Goal: Communication & Community: Answer question/provide support

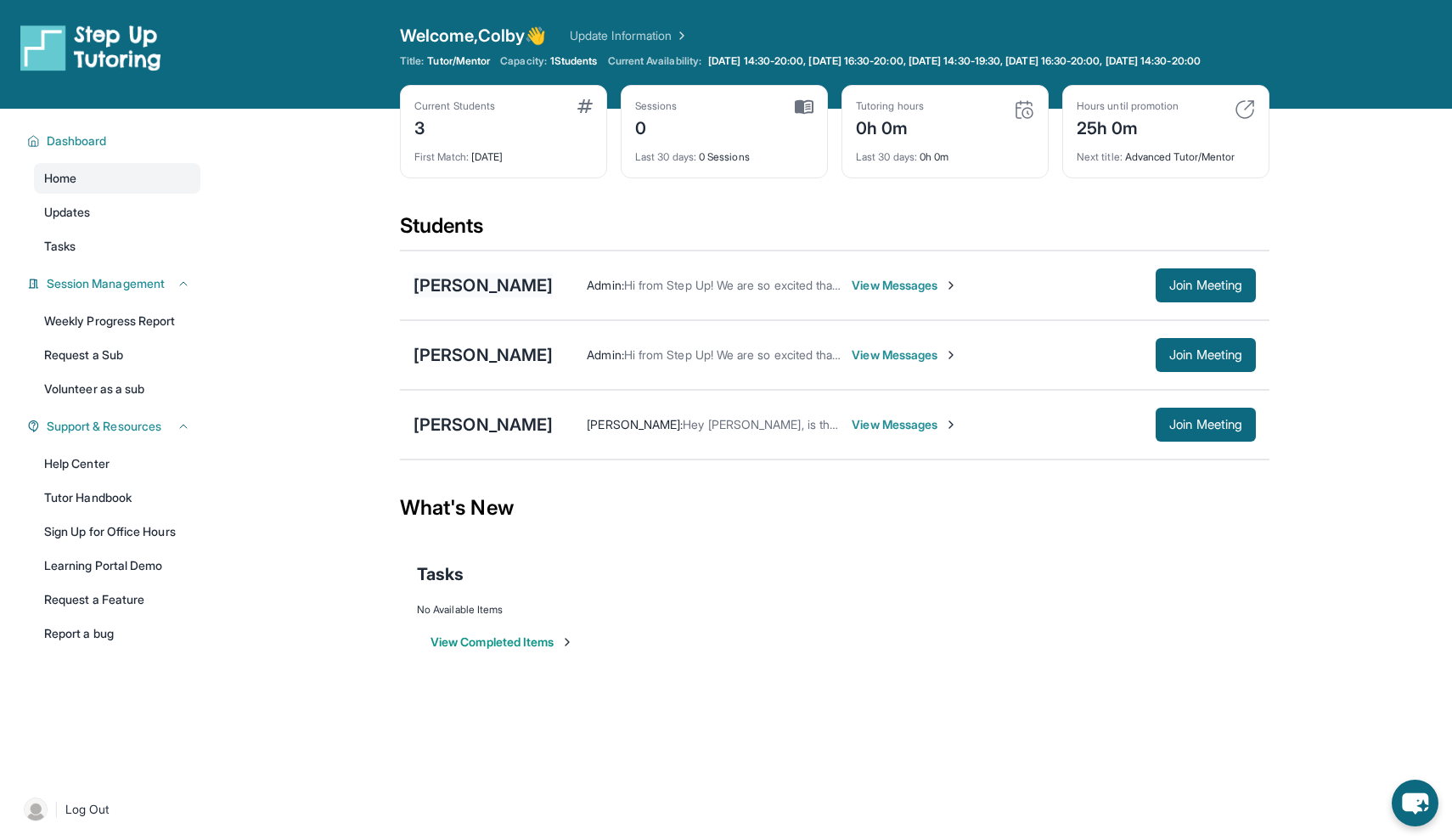
click at [525, 297] on div "[PERSON_NAME]" at bounding box center [483, 285] width 139 height 24
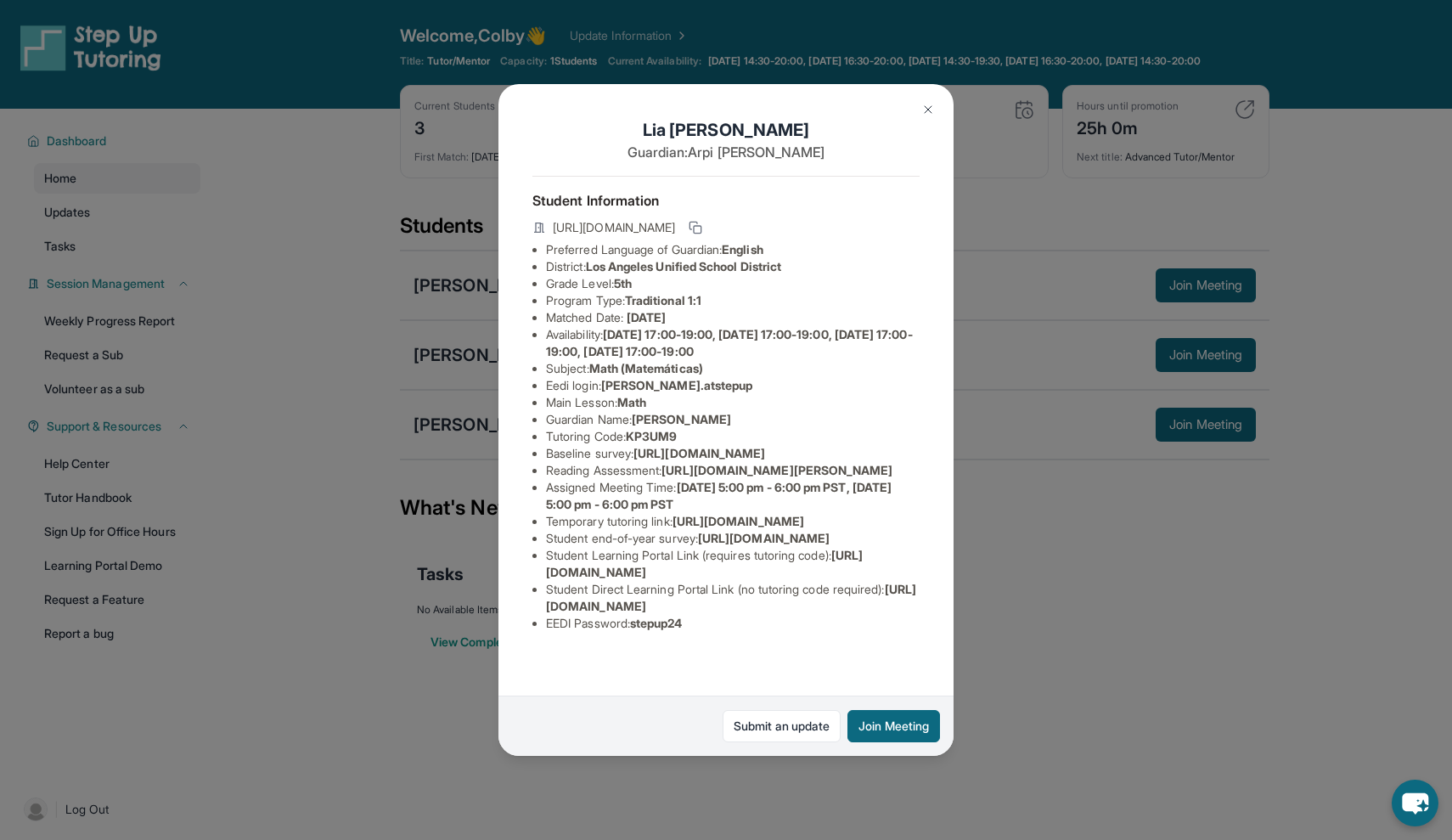
click at [928, 108] on img at bounding box center [929, 109] width 14 height 14
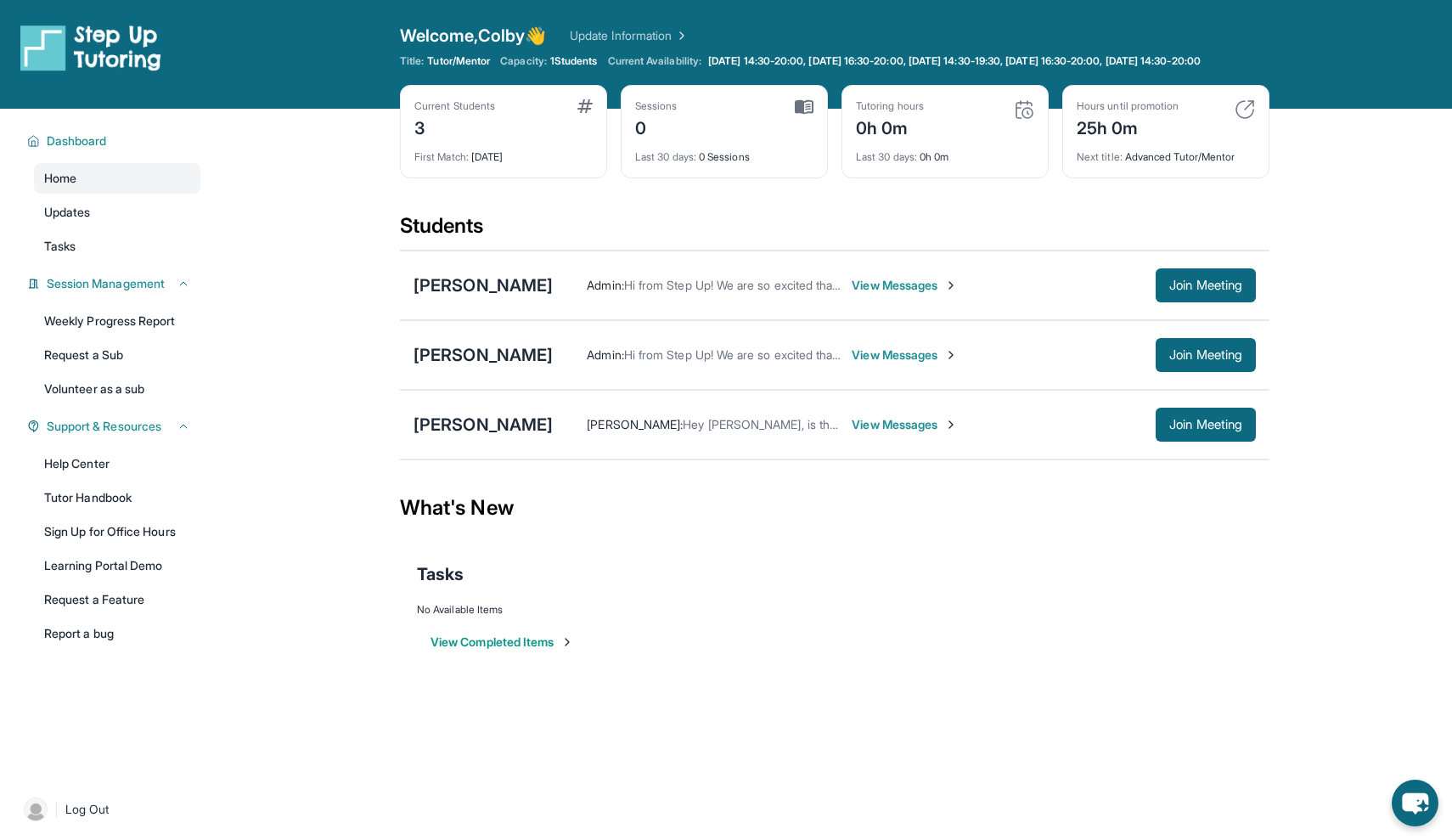
click at [852, 432] on span "View Messages" at bounding box center [905, 425] width 106 height 17
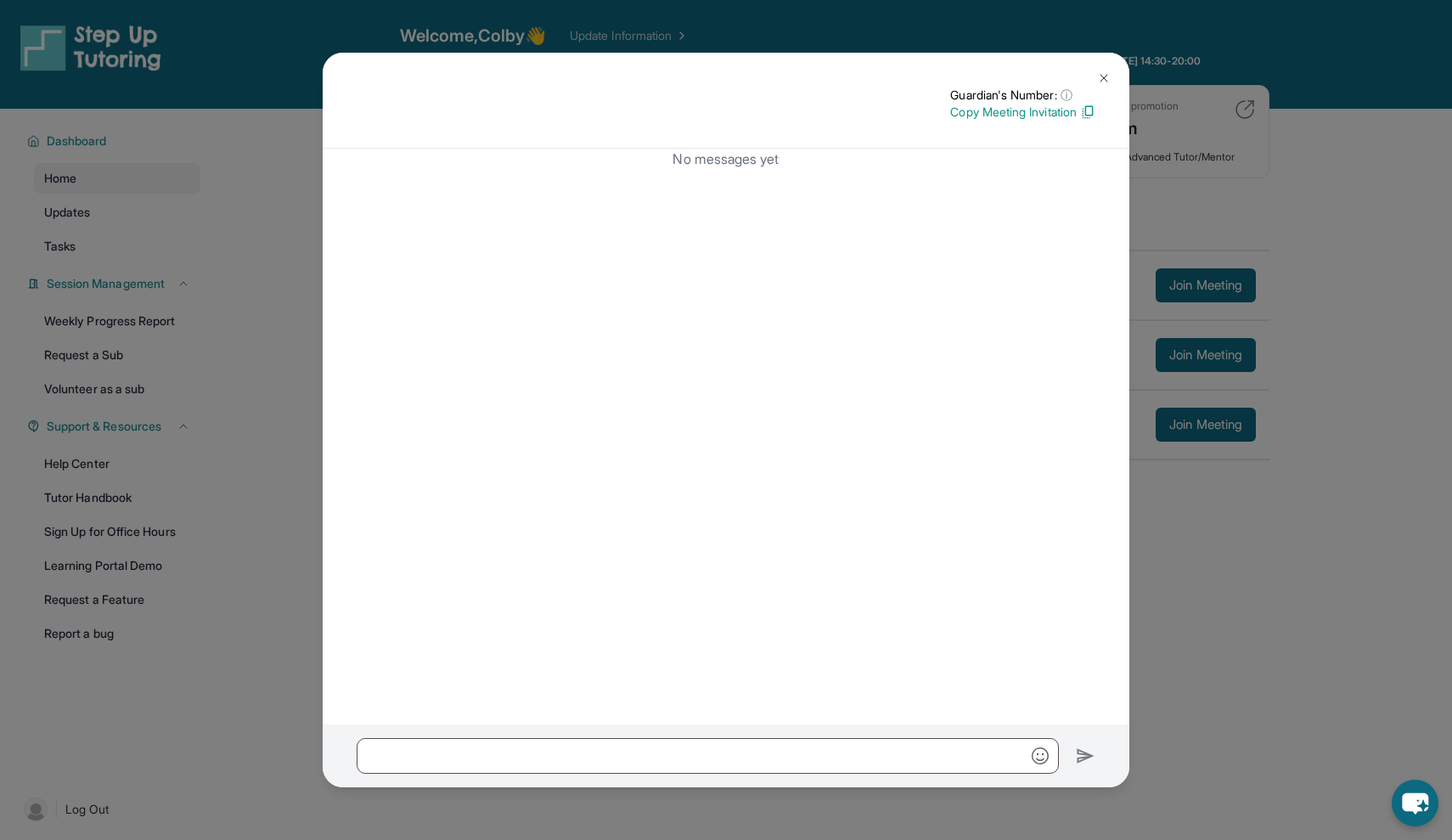
click at [1109, 74] on img at bounding box center [1105, 79] width 14 height 14
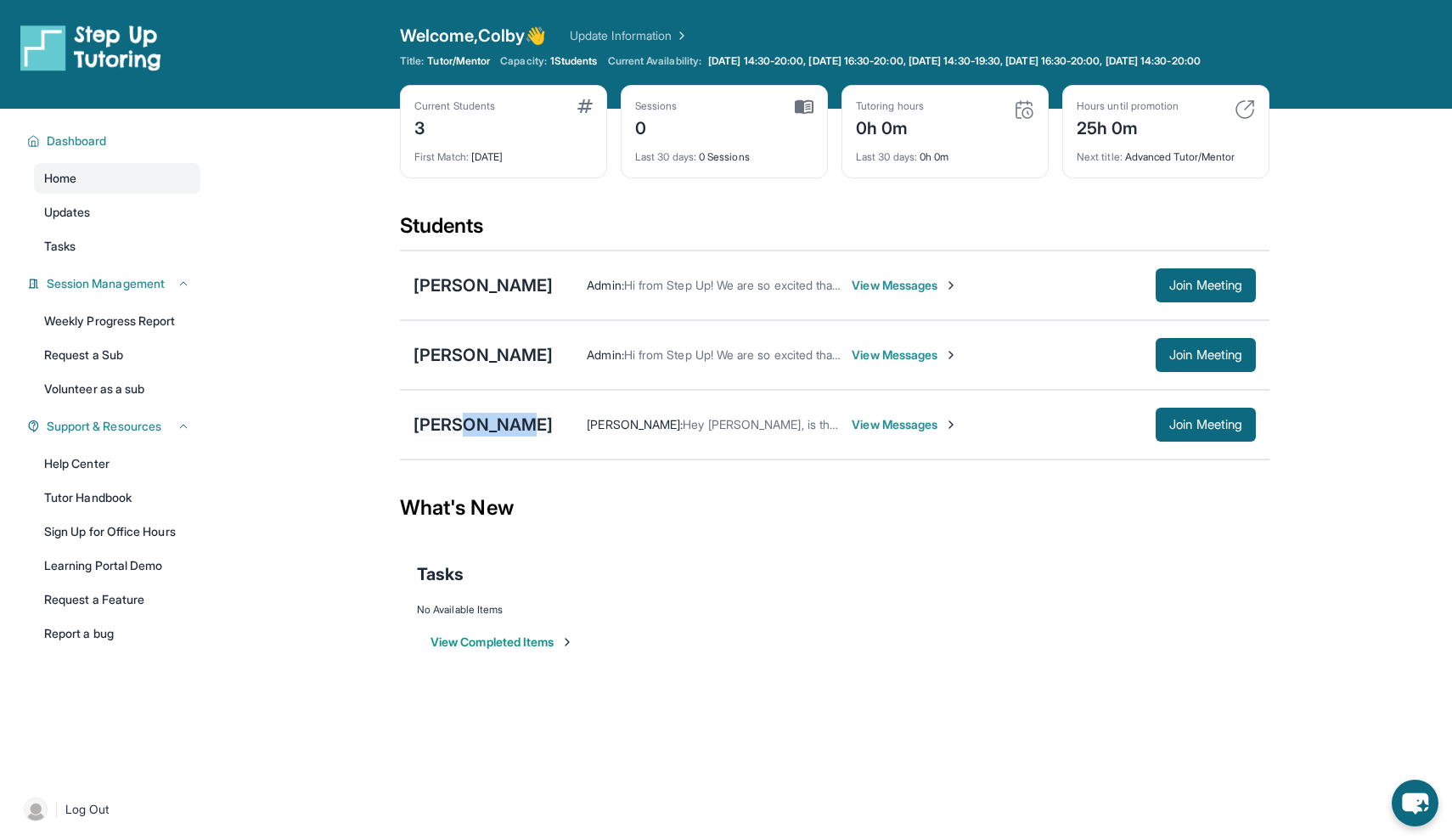
click at [466, 431] on div "[PERSON_NAME]" at bounding box center [483, 425] width 139 height 24
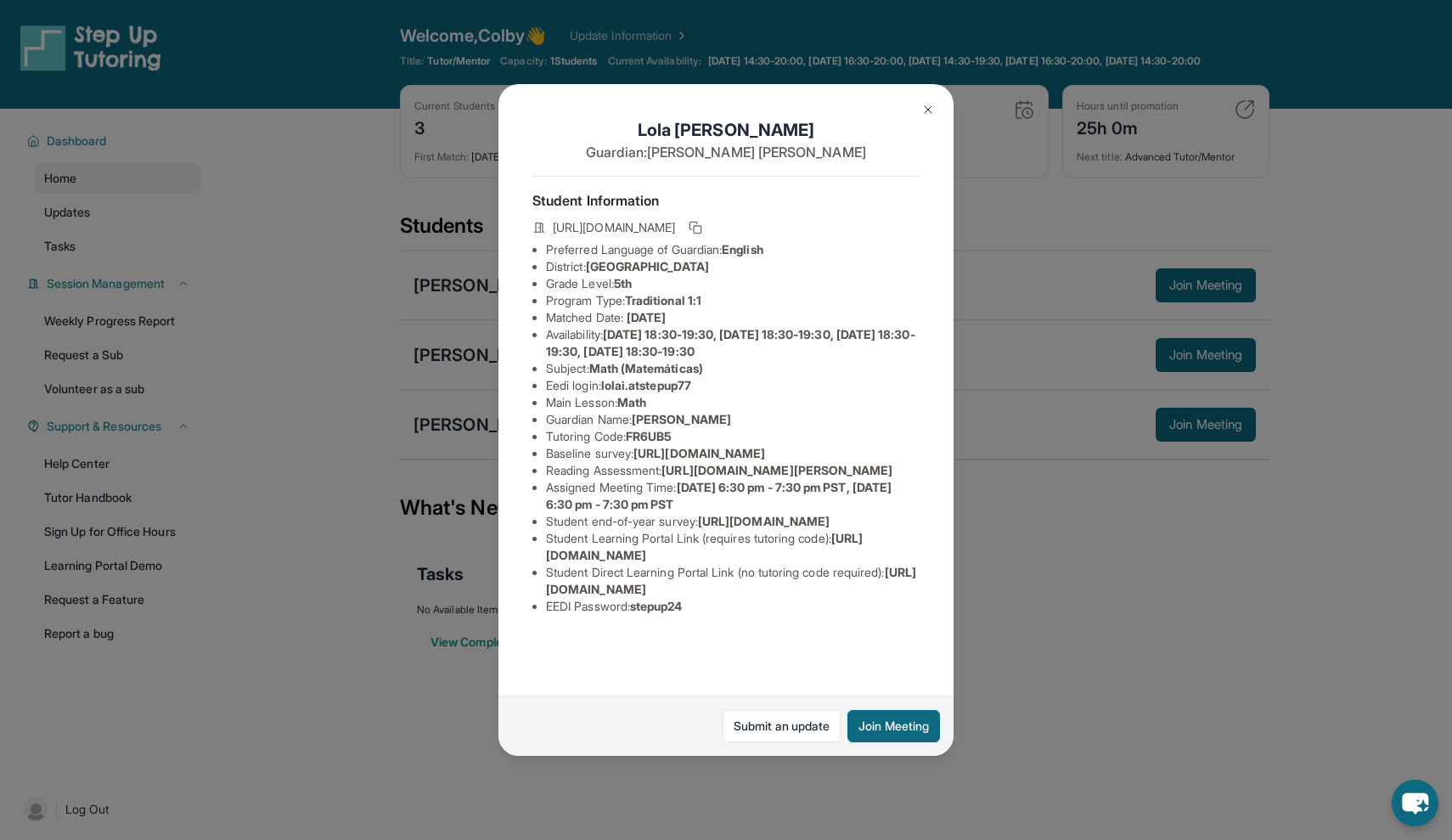
scroll to position [93, 0]
click at [930, 102] on img at bounding box center [929, 109] width 14 height 14
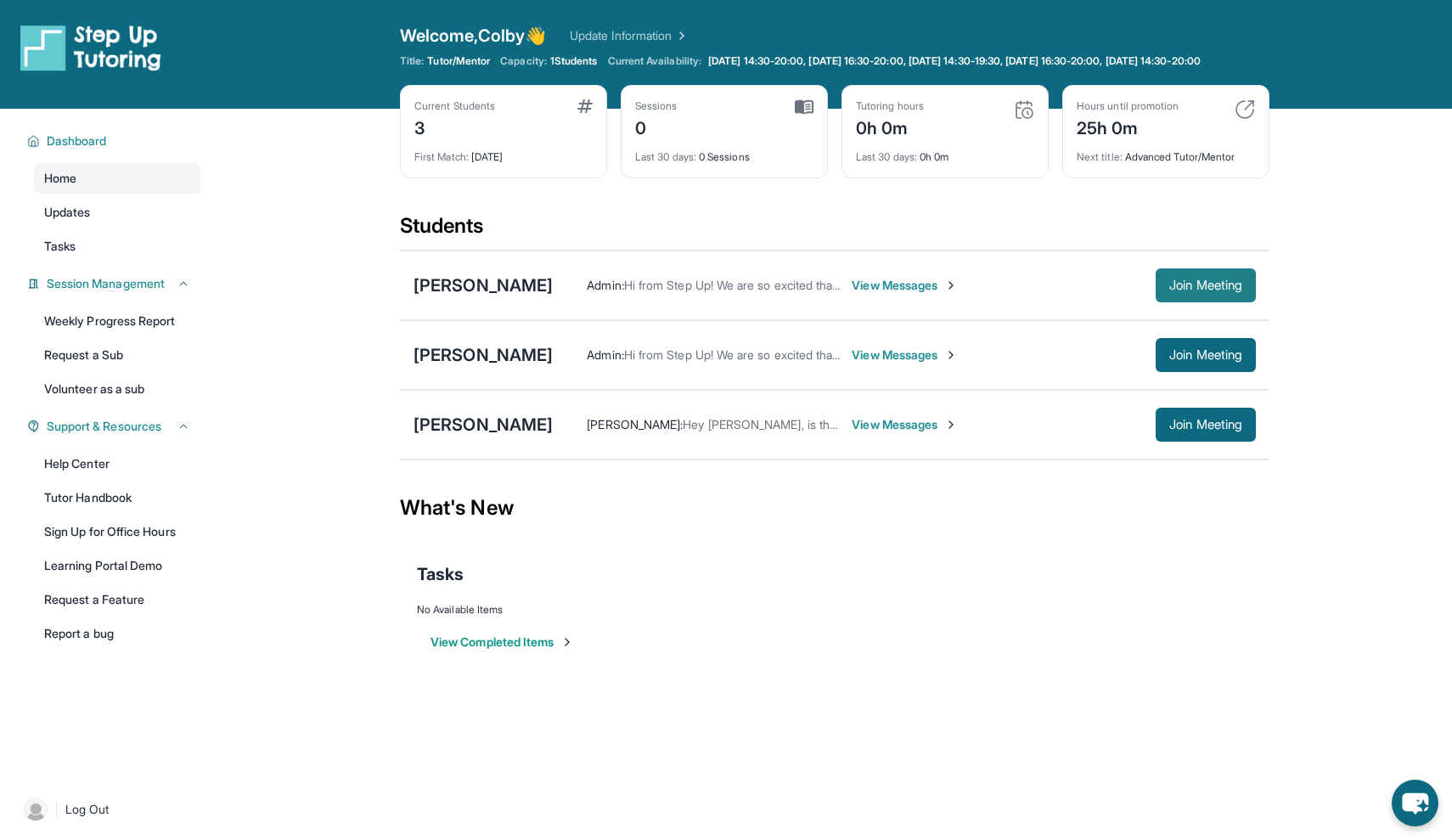
click at [1181, 290] on span "Join Meeting" at bounding box center [1206, 285] width 73 height 10
click at [1219, 422] on button "Join Meeting" at bounding box center [1205, 425] width 100 height 34
click at [878, 433] on span "View Messages" at bounding box center [905, 425] width 106 height 17
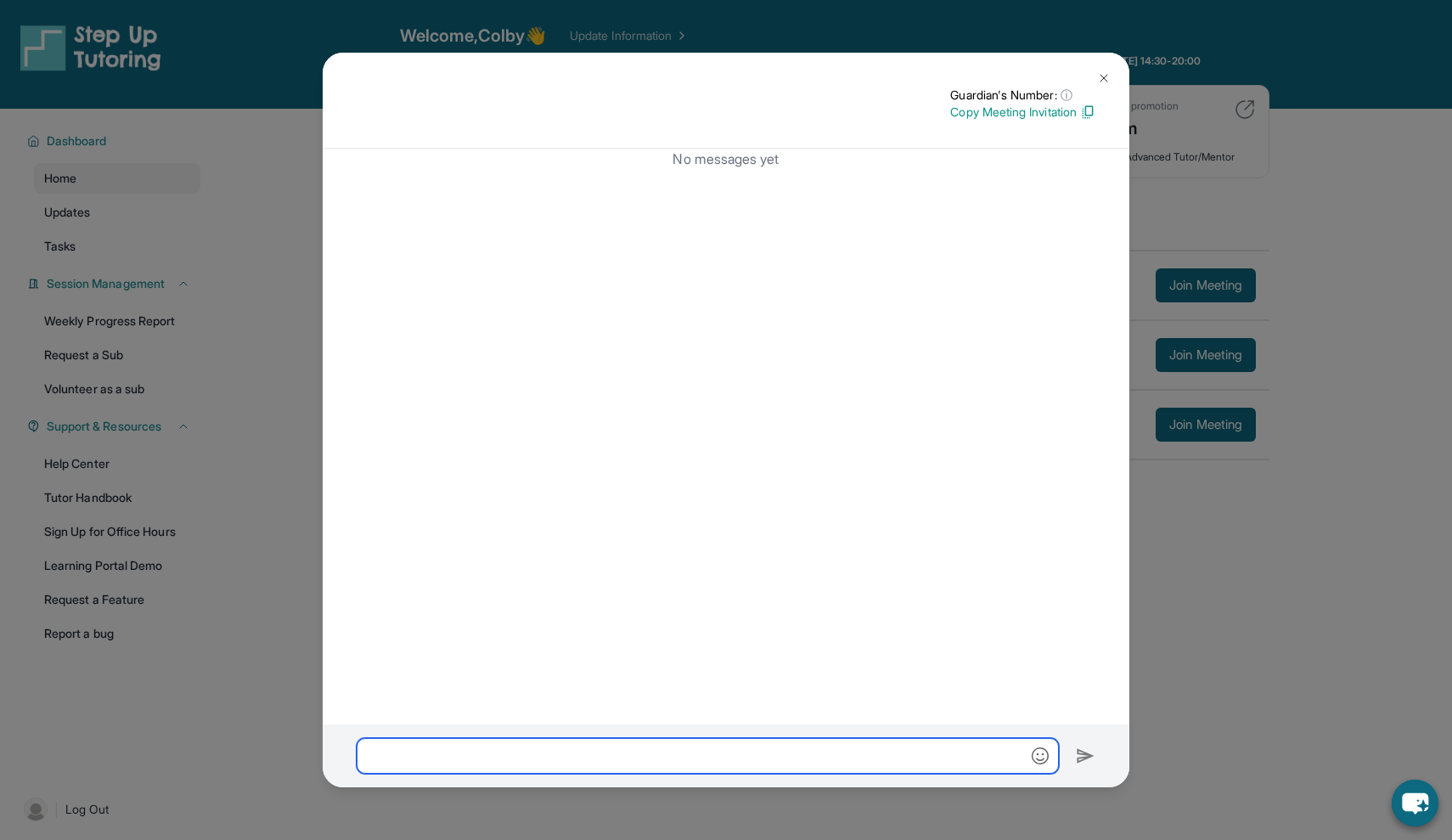
click at [493, 761] on input "text" at bounding box center [708, 756] width 703 height 36
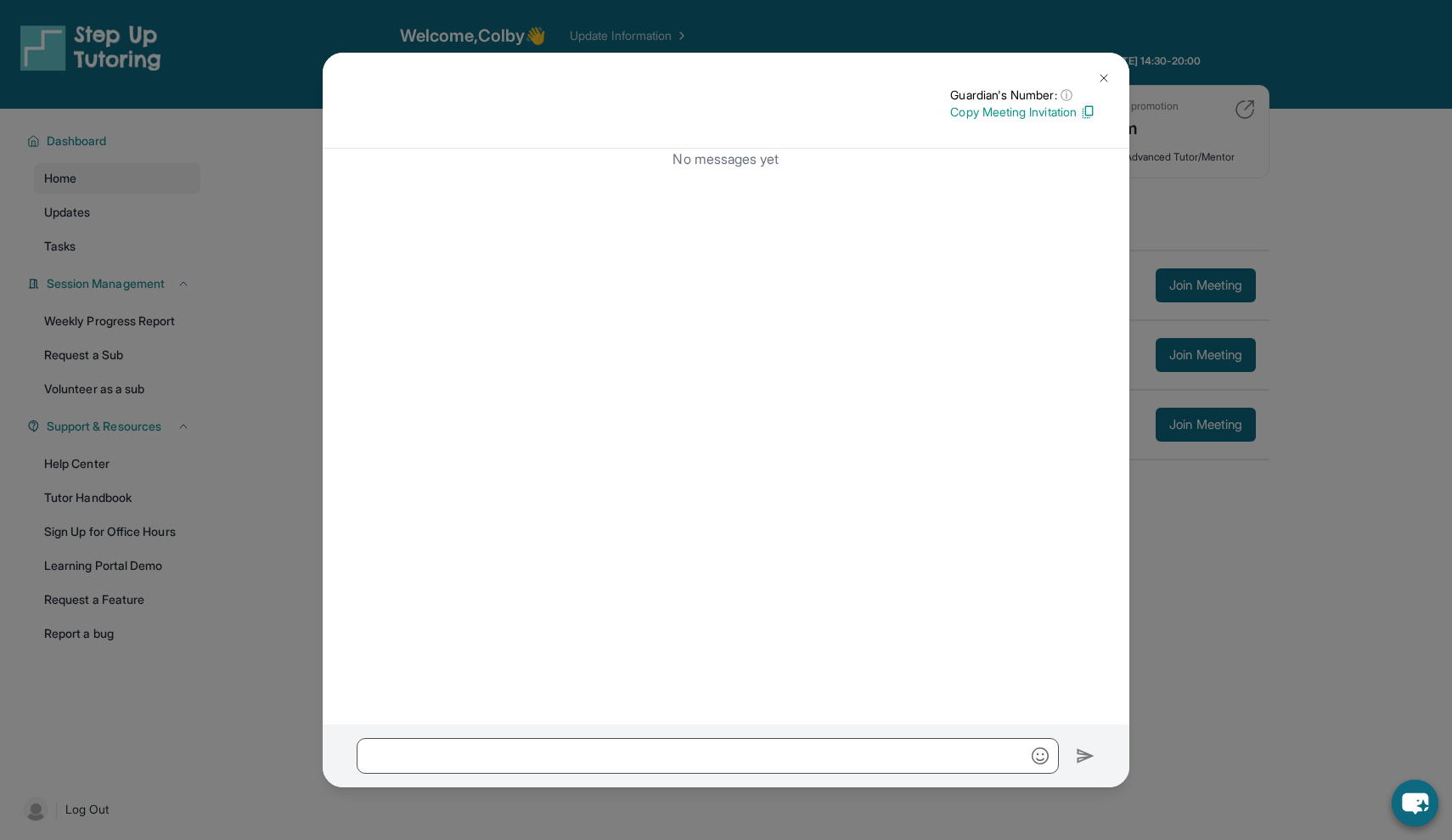
click at [1099, 76] on img at bounding box center [1105, 79] width 14 height 14
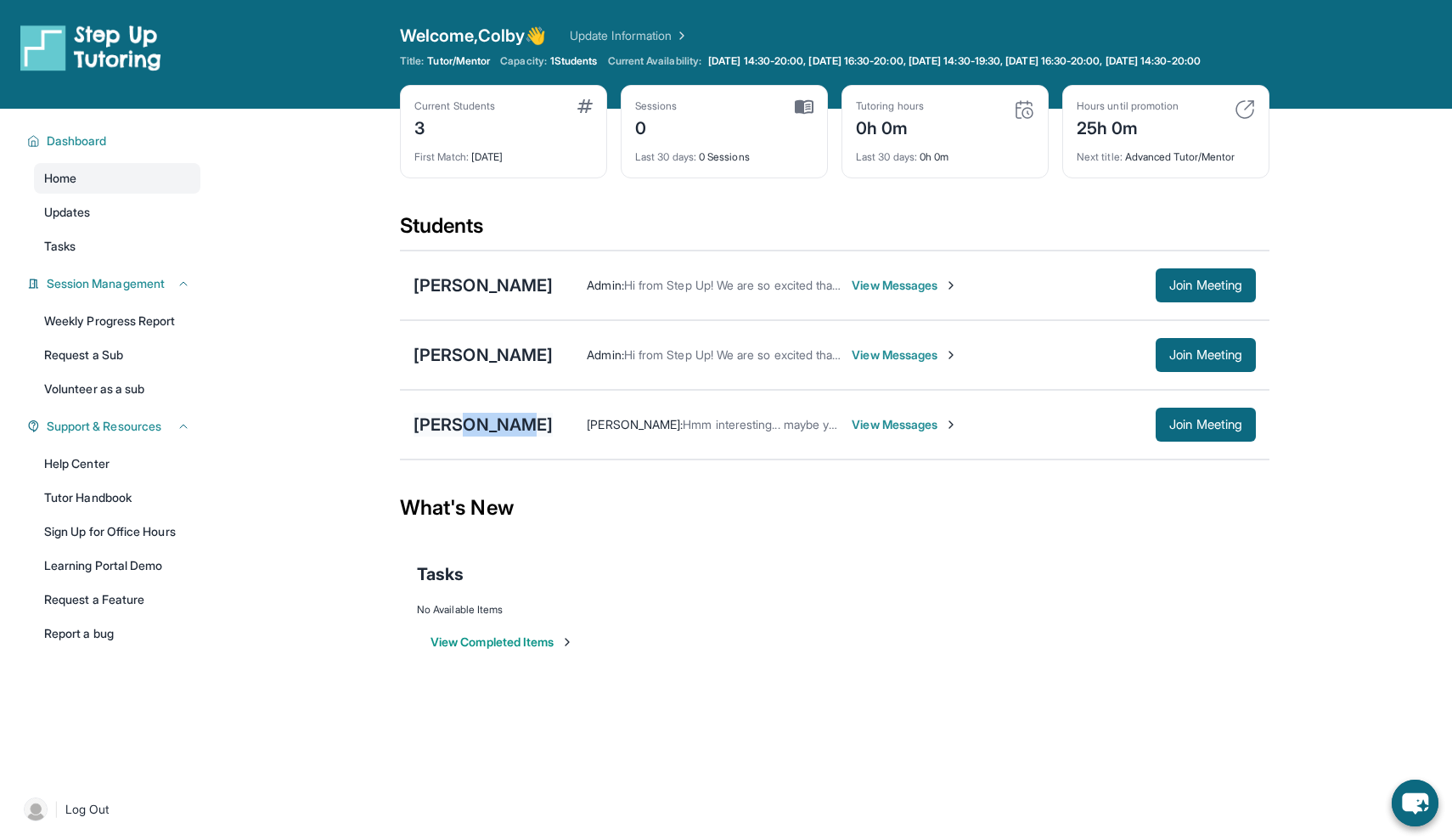
click at [444, 433] on div "[PERSON_NAME]" at bounding box center [483, 425] width 139 height 24
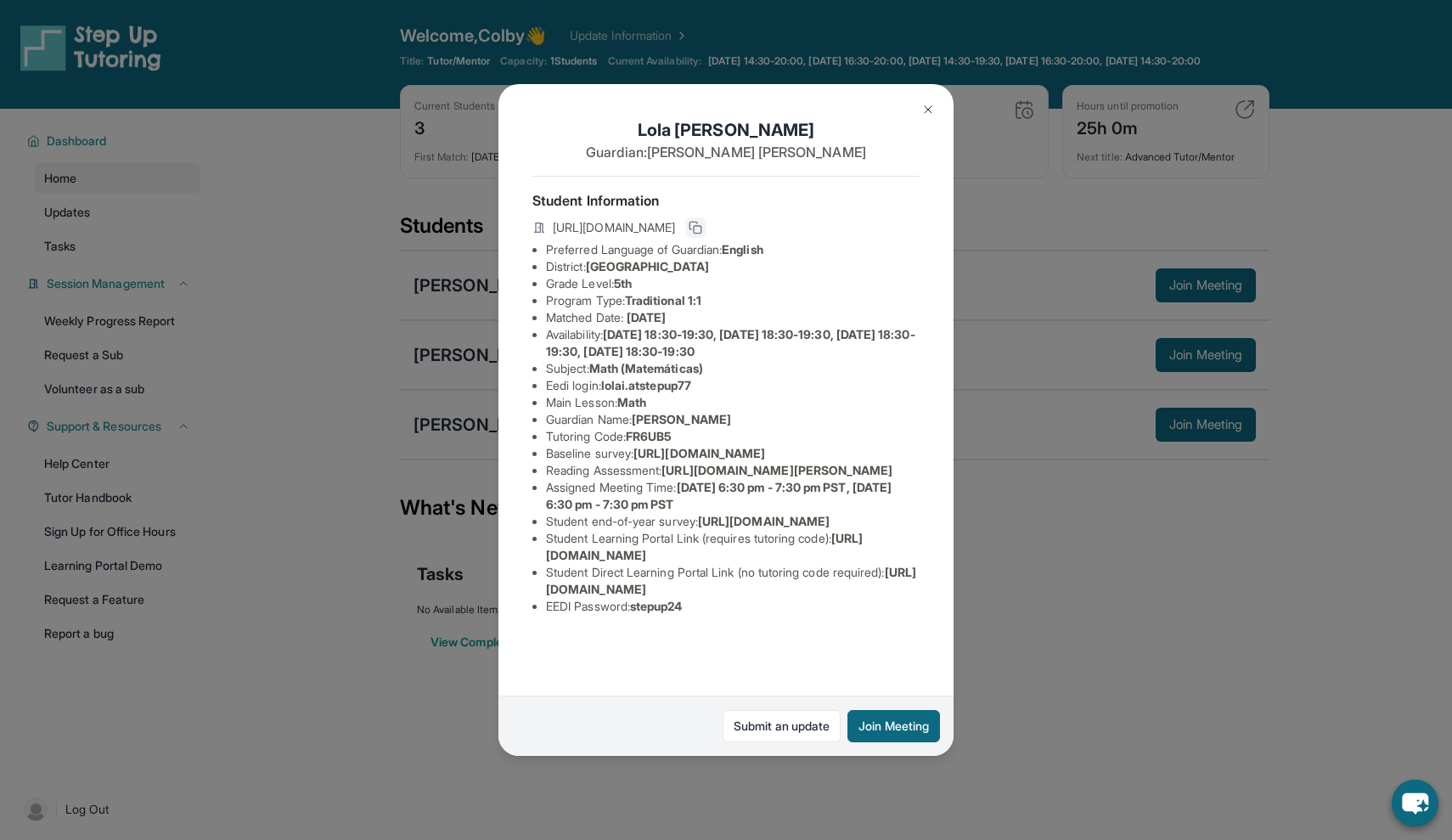
click at [702, 228] on rect at bounding box center [697, 230] width 8 height 8
click at [927, 108] on img at bounding box center [929, 109] width 14 height 14
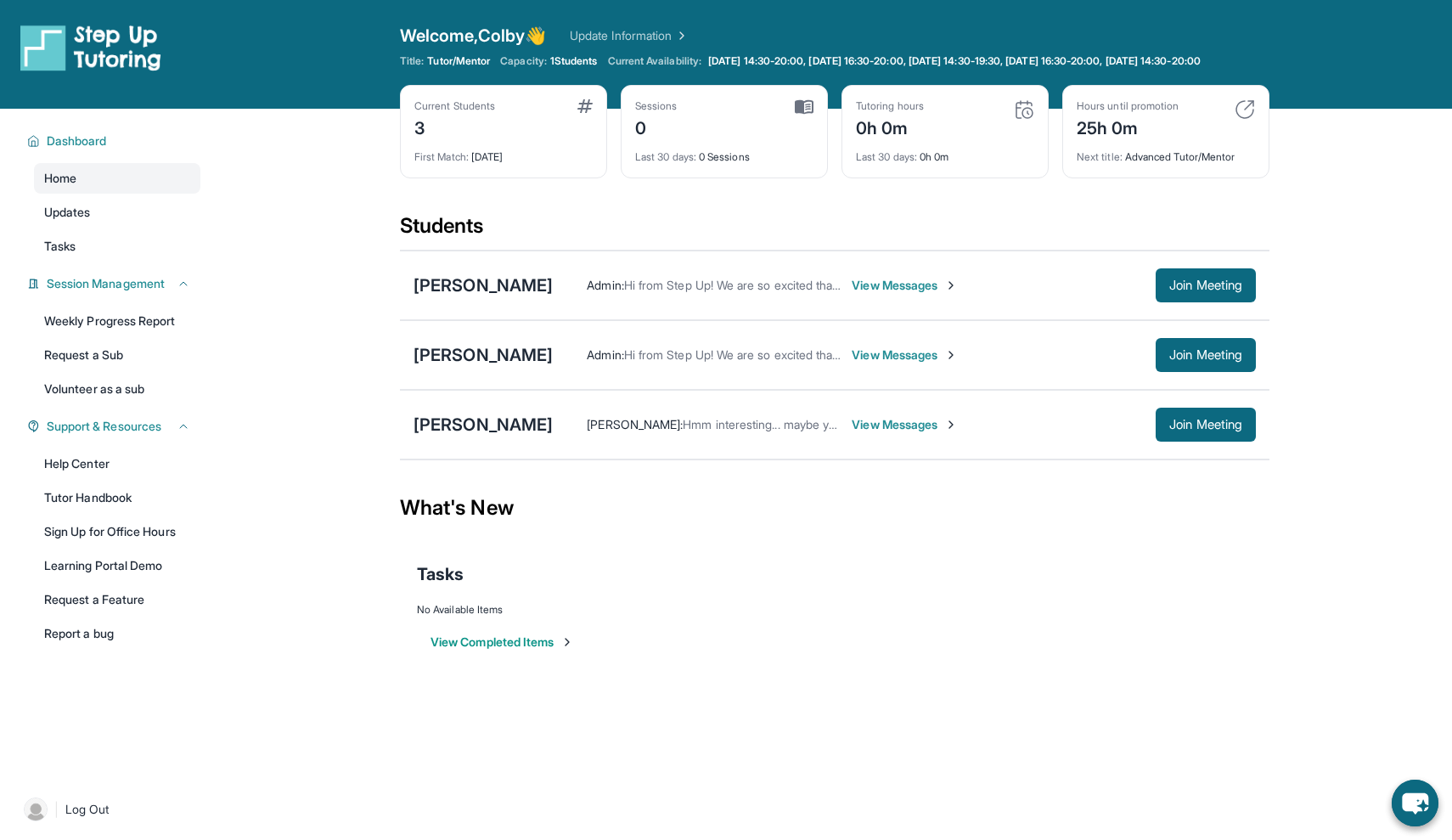
click at [813, 426] on div "[PERSON_NAME] : Hmm interesting... maybe you can share the zoom link and we can…" at bounding box center [905, 425] width 703 height 34
click at [852, 433] on span "View Messages" at bounding box center [905, 425] width 106 height 17
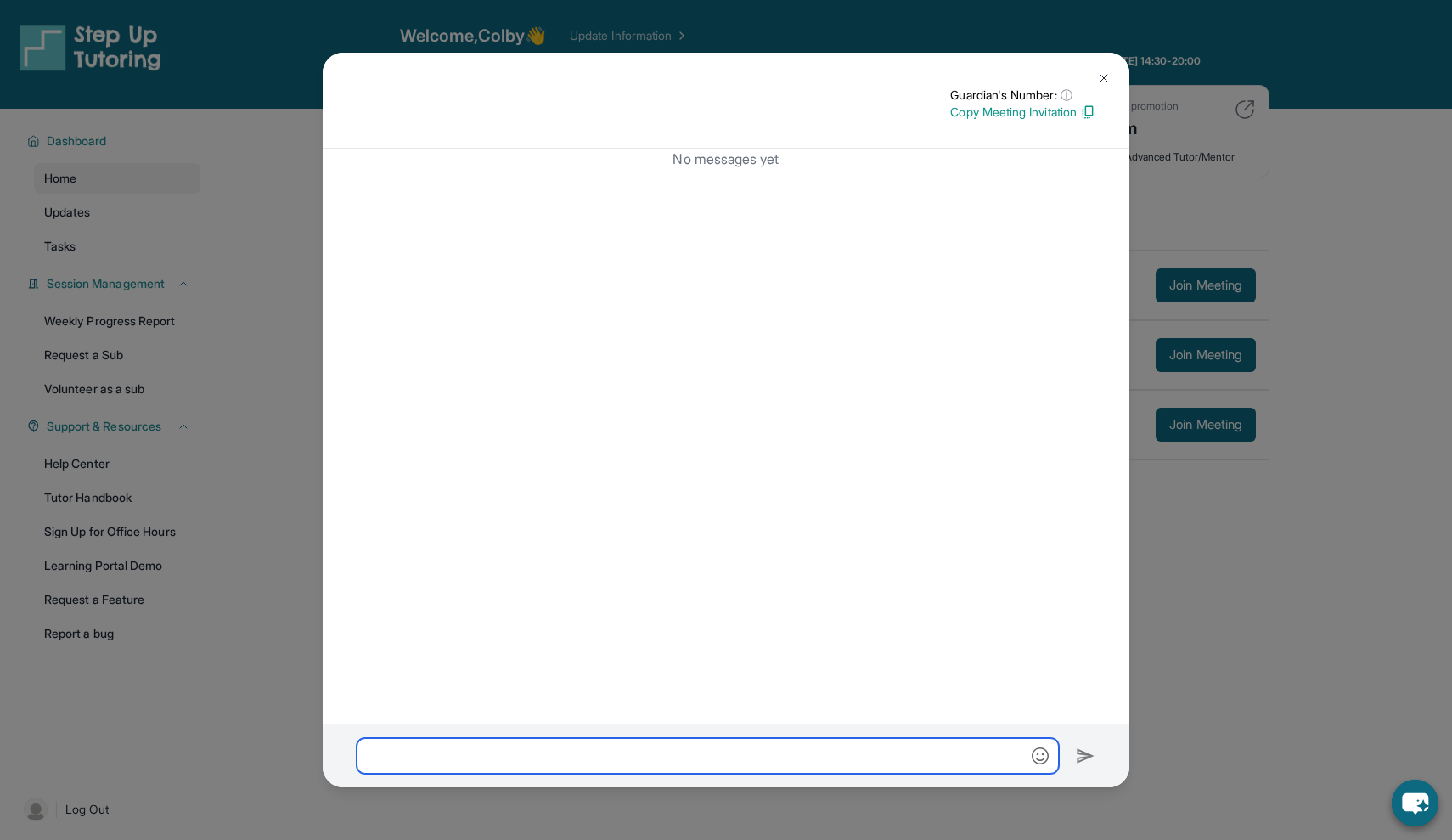
click at [655, 738] on input "text" at bounding box center [708, 756] width 703 height 36
paste input "**********"
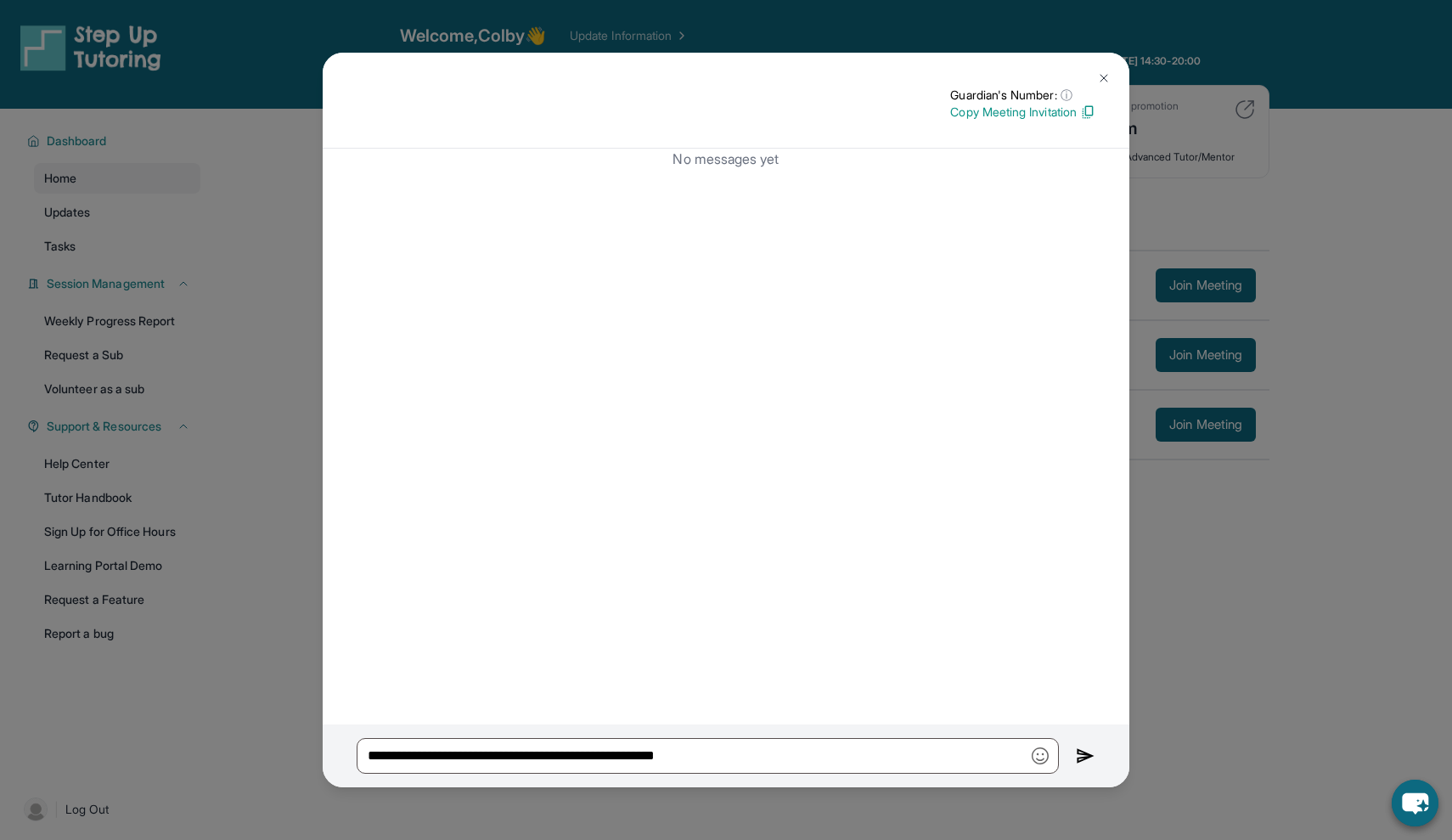
click at [1076, 753] on div "**********" at bounding box center [726, 756] width 807 height 63
click at [1081, 754] on img at bounding box center [1086, 756] width 20 height 20
click at [1059, 114] on p "Copy Meeting Invitation" at bounding box center [1023, 112] width 145 height 17
click at [1075, 755] on div "**********" at bounding box center [726, 756] width 807 height 63
click at [1080, 755] on img at bounding box center [1086, 756] width 20 height 20
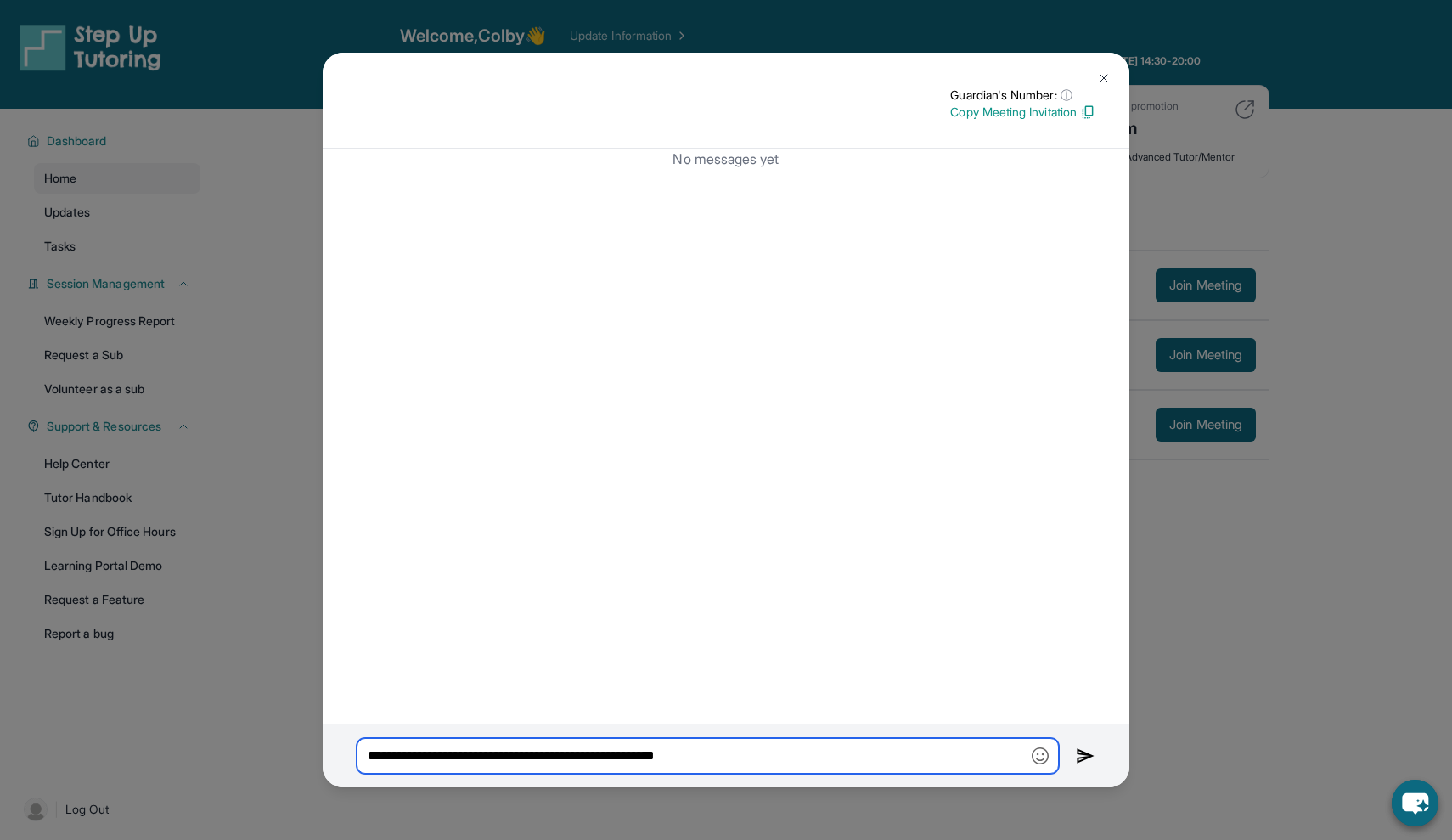
drag, startPoint x: 942, startPoint y: 757, endPoint x: 501, endPoint y: 722, distance: 442.4
click at [501, 722] on div "**********" at bounding box center [726, 420] width 807 height 735
paste input "***"
type input "**********"
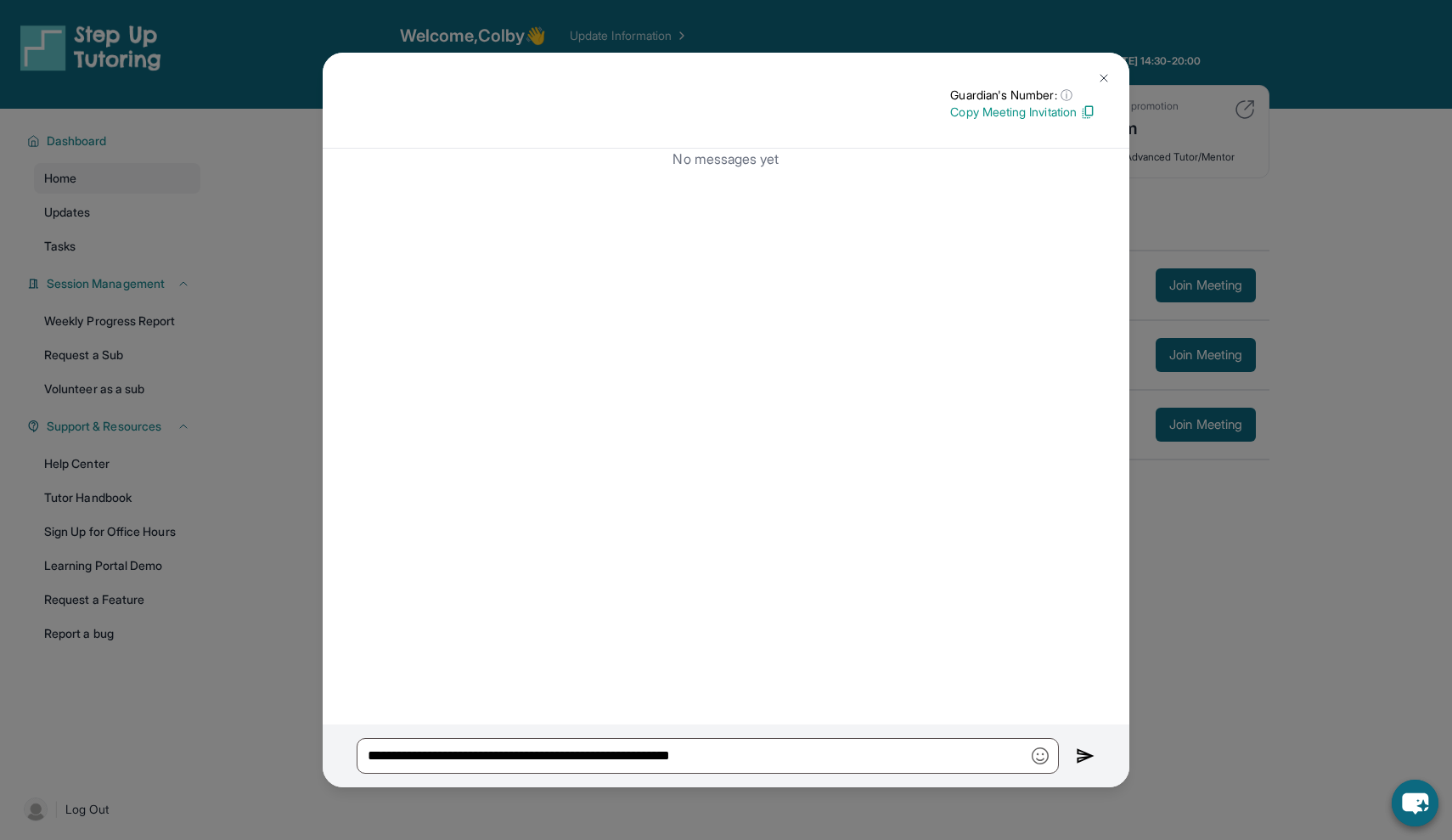
click at [1113, 79] on button at bounding box center [1105, 79] width 34 height 34
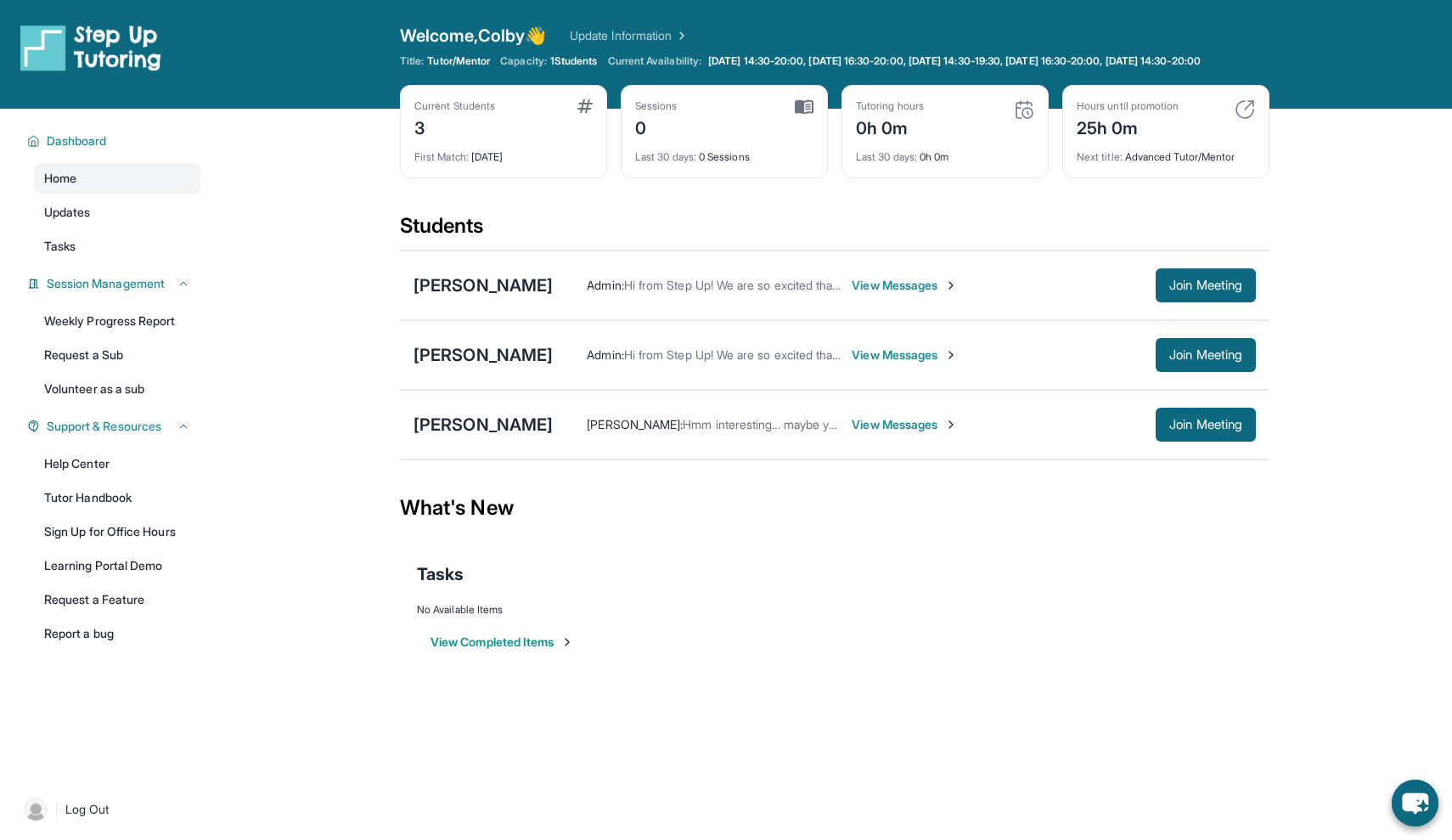
click at [852, 433] on span "View Messages" at bounding box center [905, 425] width 106 height 17
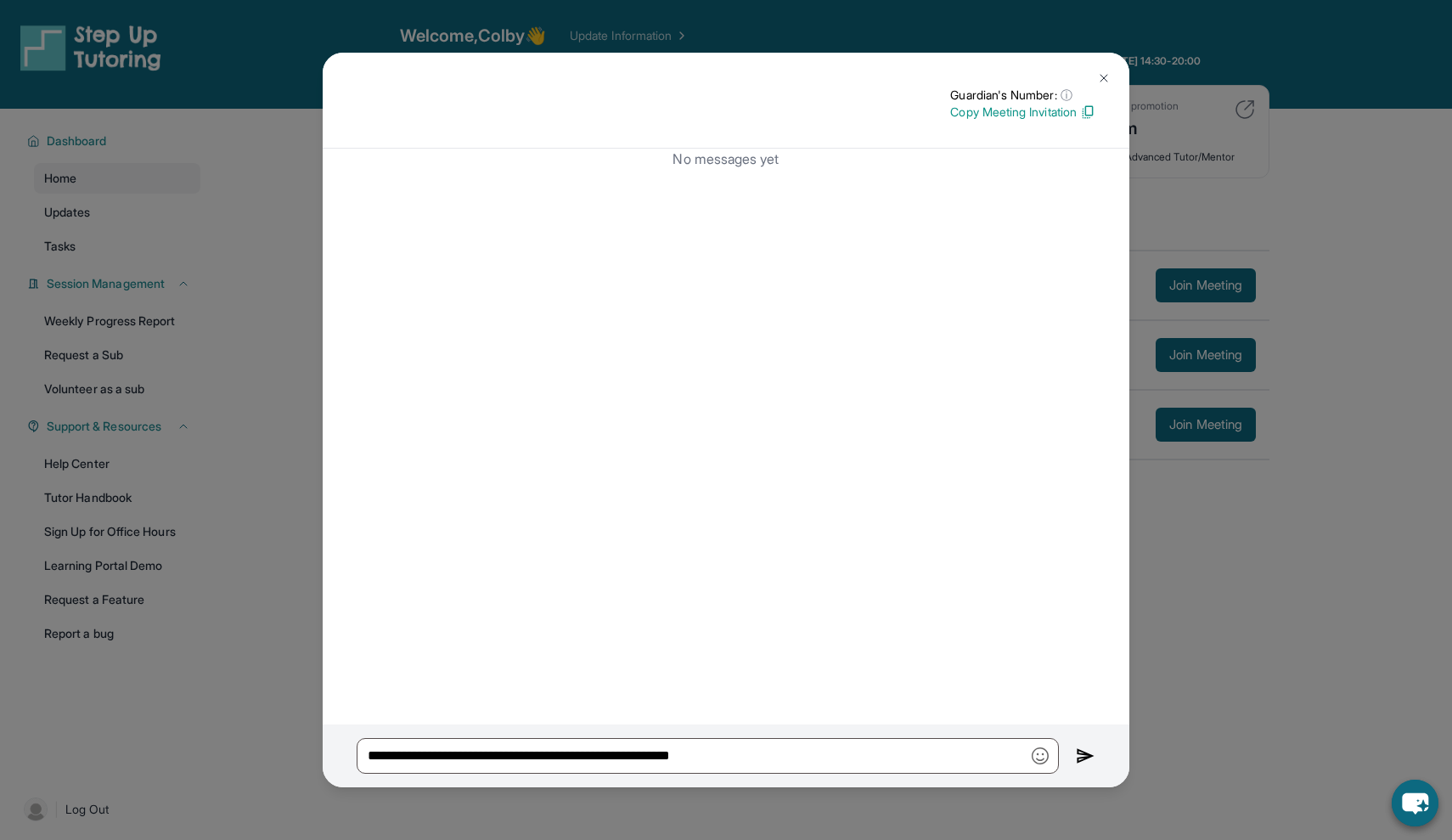
click at [1106, 80] on img at bounding box center [1105, 79] width 14 height 14
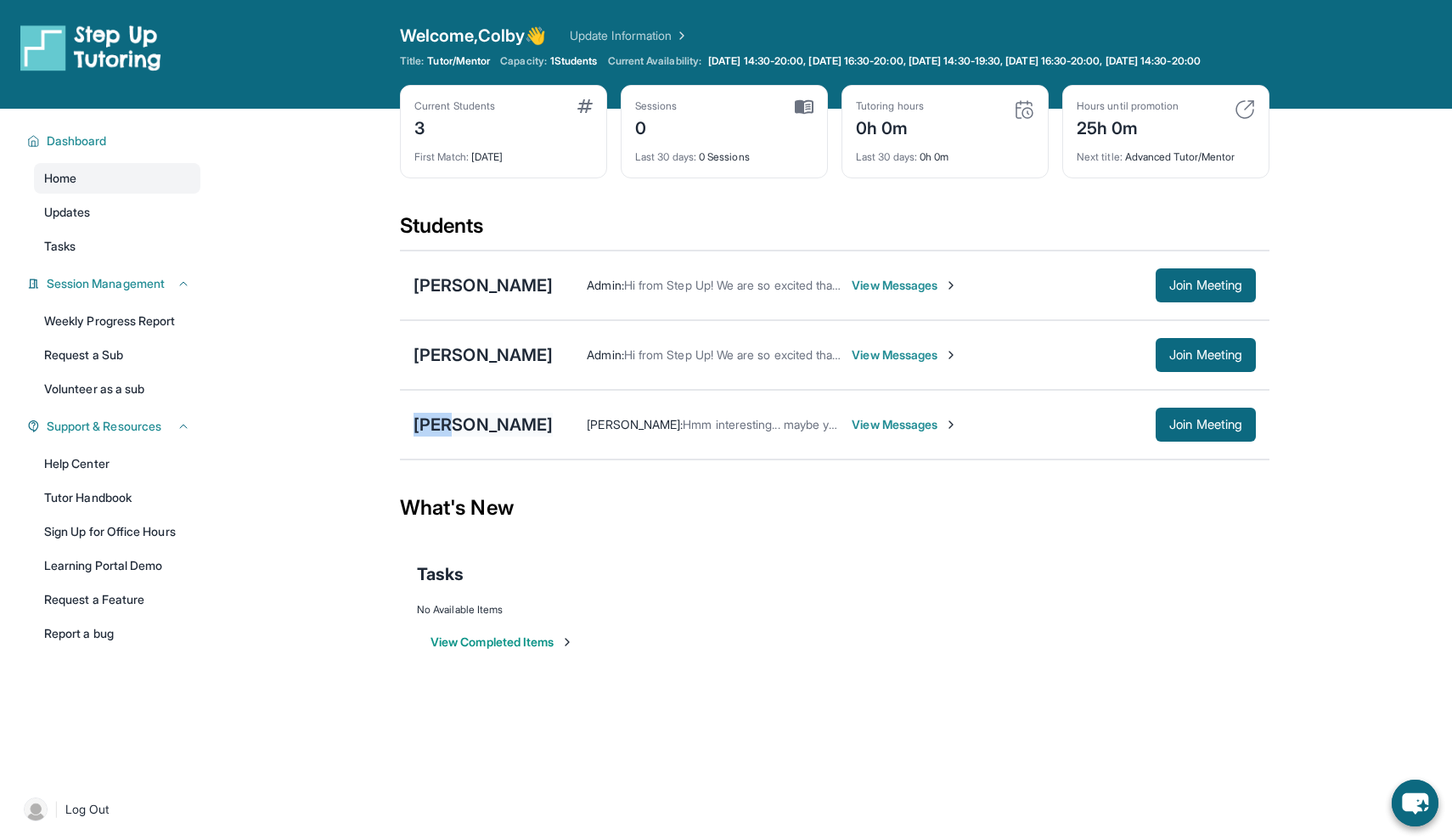
click at [433, 436] on div "[PERSON_NAME]" at bounding box center [483, 425] width 139 height 24
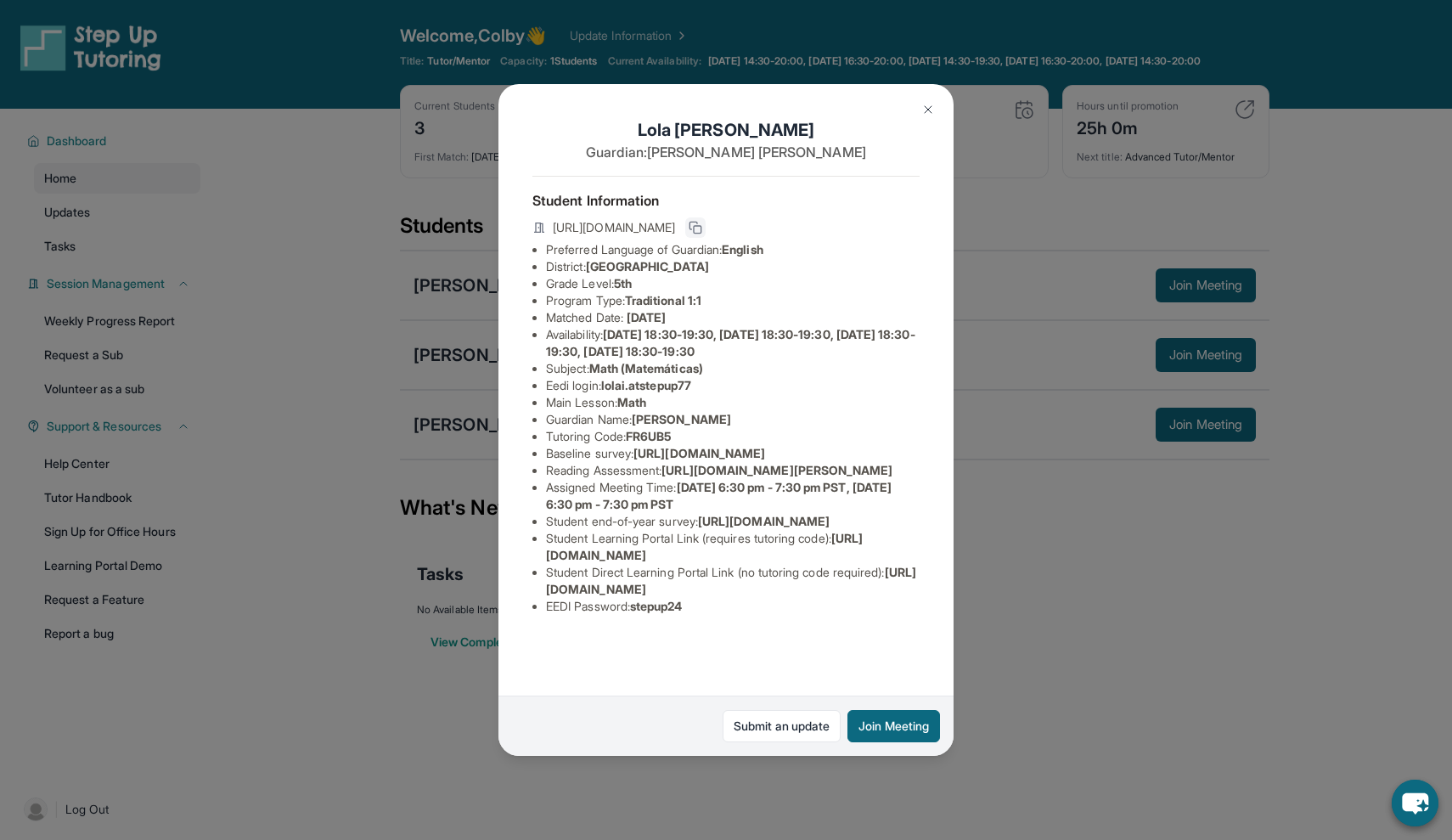
click at [703, 225] on icon at bounding box center [696, 228] width 14 height 14
click at [930, 99] on button at bounding box center [929, 109] width 34 height 34
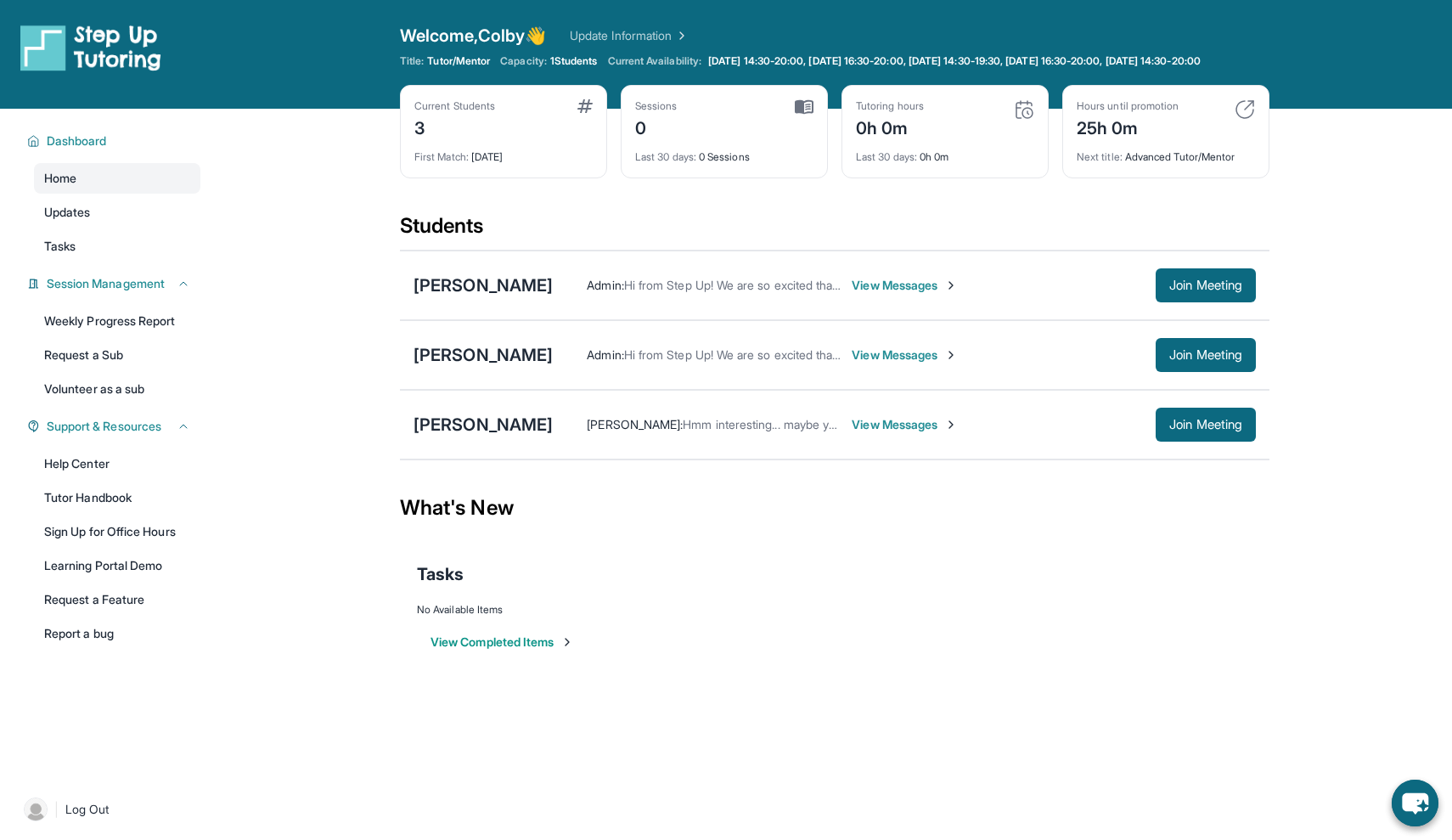
click at [874, 364] on span "View Messages" at bounding box center [905, 355] width 106 height 17
click at [872, 364] on span "View Messages" at bounding box center [905, 355] width 106 height 17
click at [872, 364] on span "View Messages" at bounding box center [905, 355] width 106 height 17
click at [504, 367] on div "[PERSON_NAME]" at bounding box center [483, 355] width 139 height 24
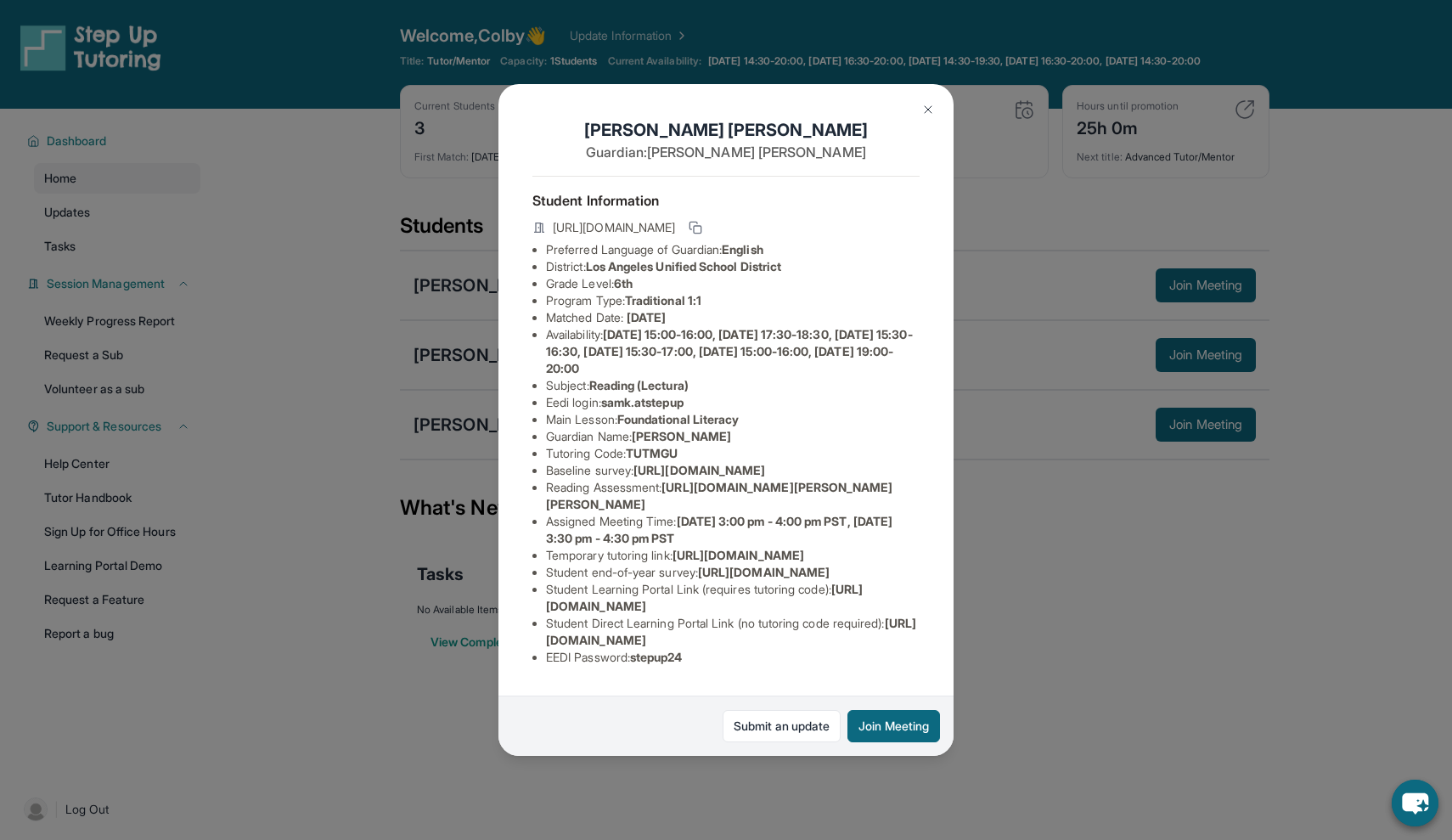
scroll to position [85, 0]
click at [768, 740] on link "Submit an update" at bounding box center [782, 726] width 118 height 32
click at [924, 108] on img at bounding box center [929, 109] width 14 height 14
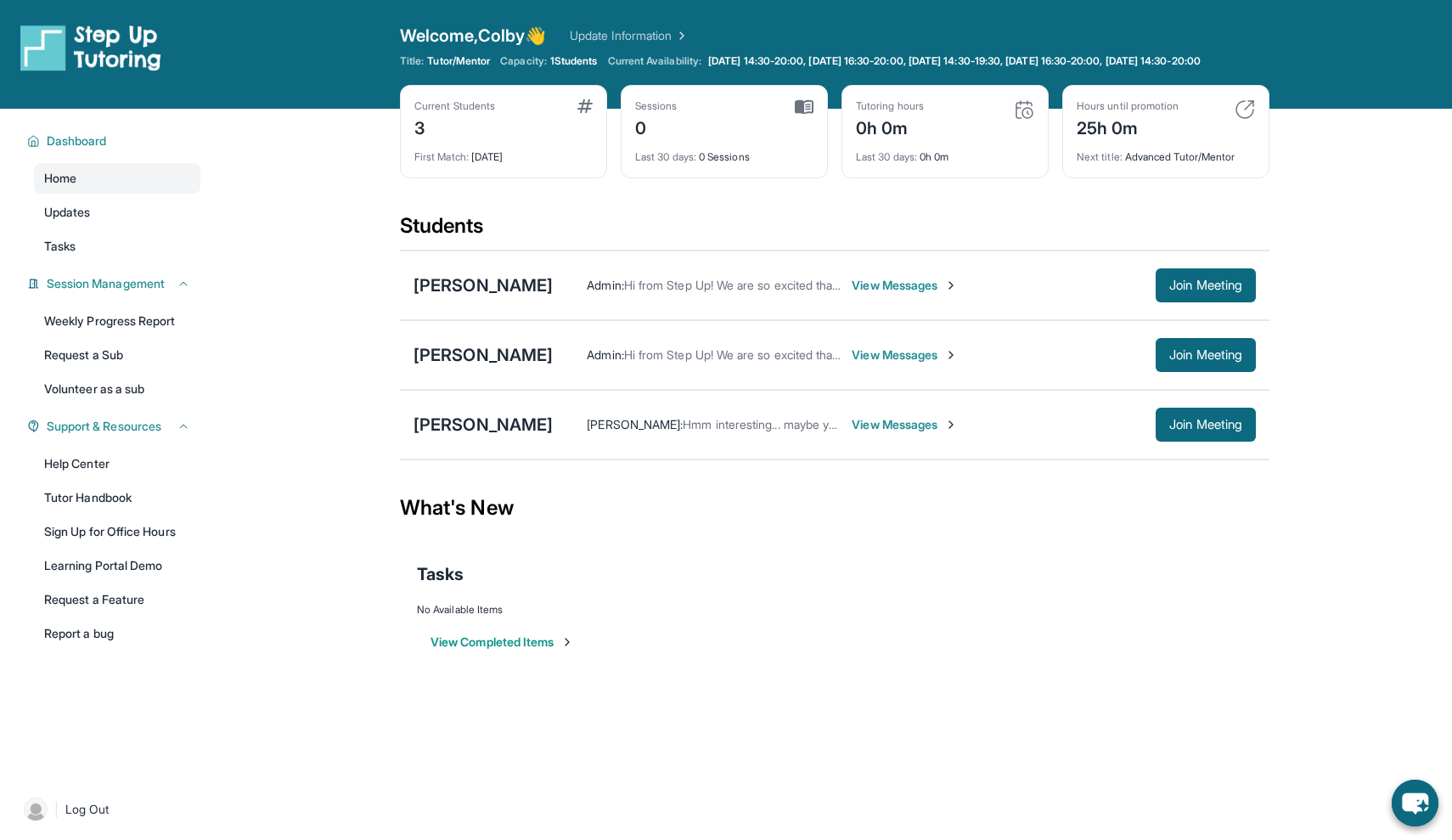
click at [801, 441] on div "[PERSON_NAME] : Hmm interesting... maybe you can share the zoom link and we can…" at bounding box center [905, 425] width 703 height 34
click at [821, 427] on div "[PERSON_NAME] : Hmm interesting... maybe you can share the zoom link and we can…" at bounding box center [905, 425] width 703 height 34
click at [852, 429] on span "View Messages" at bounding box center [905, 425] width 106 height 17
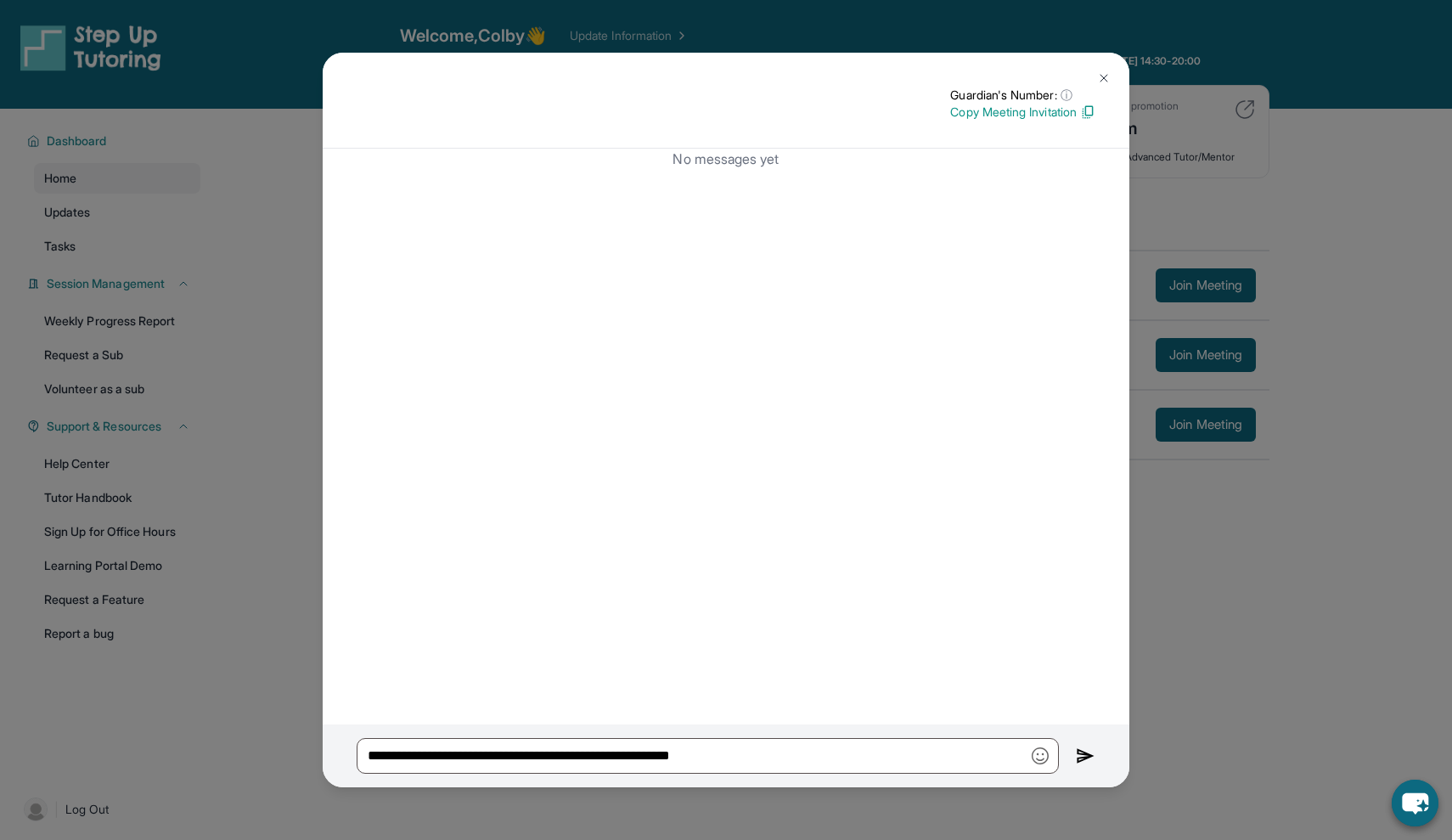
click at [1122, 72] on div "Guardian's Number: ⓘ This isn't the guardian's real number — it's a private for…" at bounding box center [726, 101] width 807 height 96
click at [1099, 74] on img at bounding box center [1105, 79] width 14 height 14
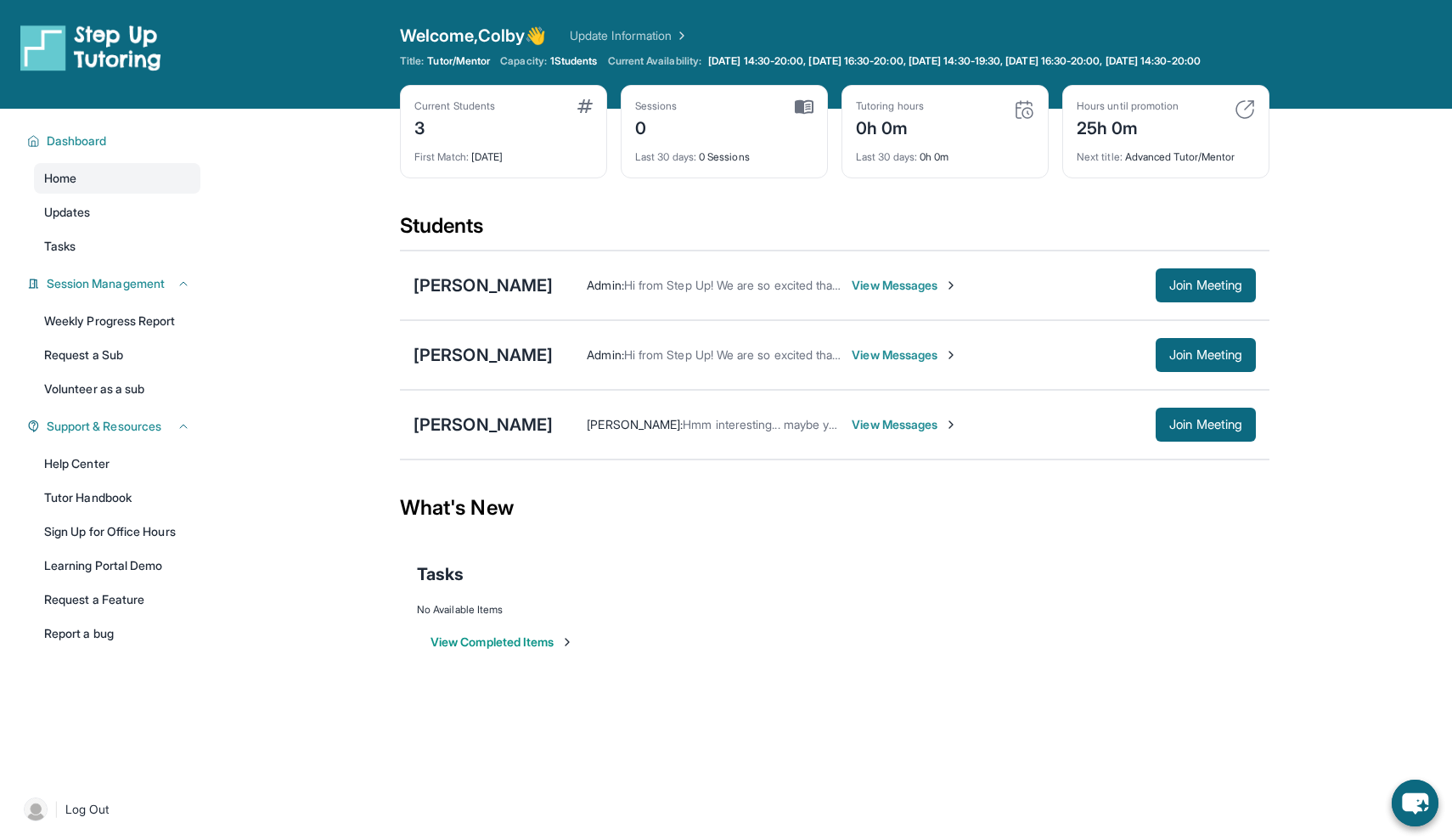
click at [888, 294] on span "View Messages" at bounding box center [905, 285] width 106 height 17
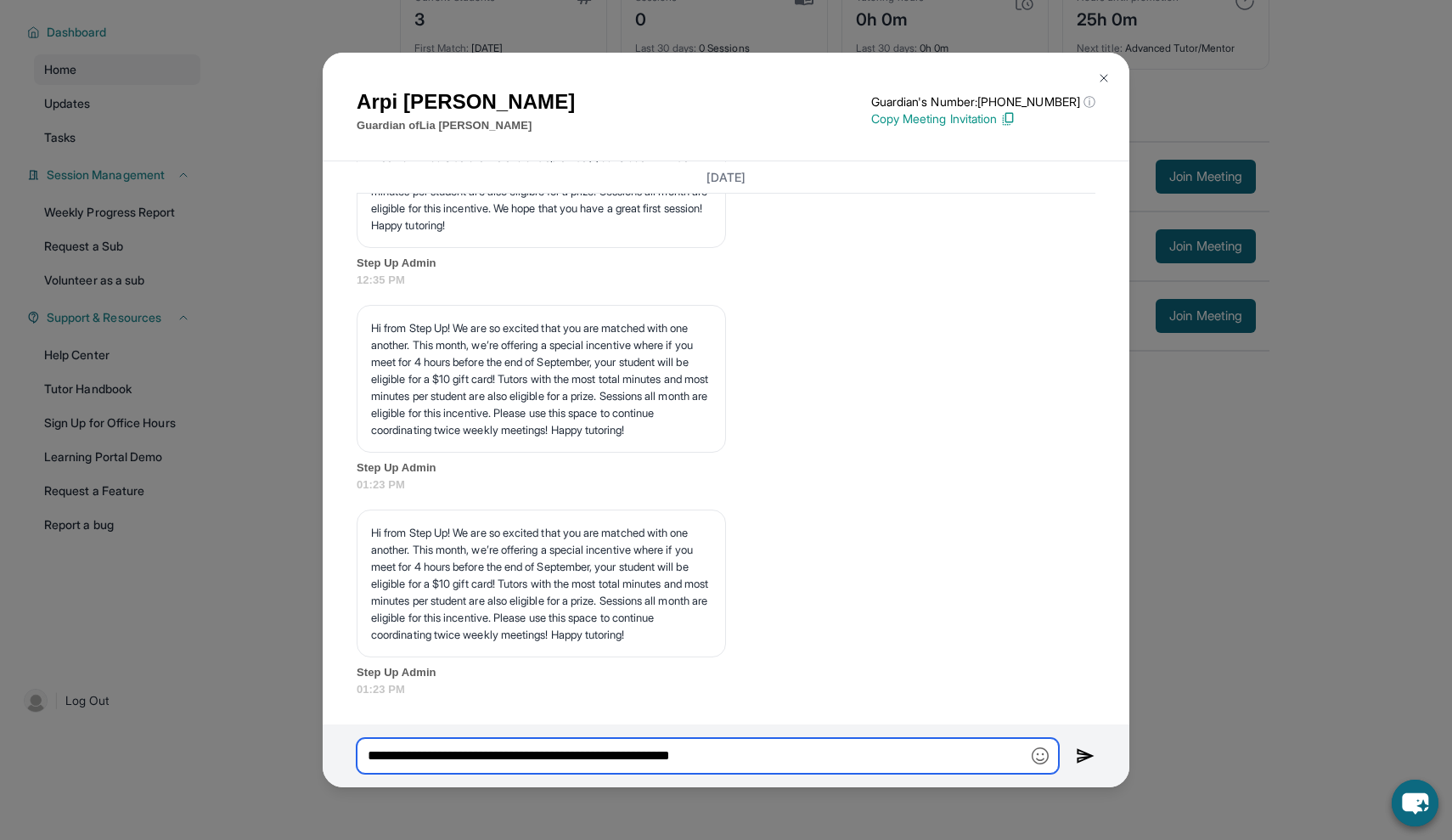
scroll to position [122, 0]
drag, startPoint x: 784, startPoint y: 755, endPoint x: 370, endPoint y: 756, distance: 414.0
click at [370, 756] on input "**********" at bounding box center [708, 756] width 703 height 36
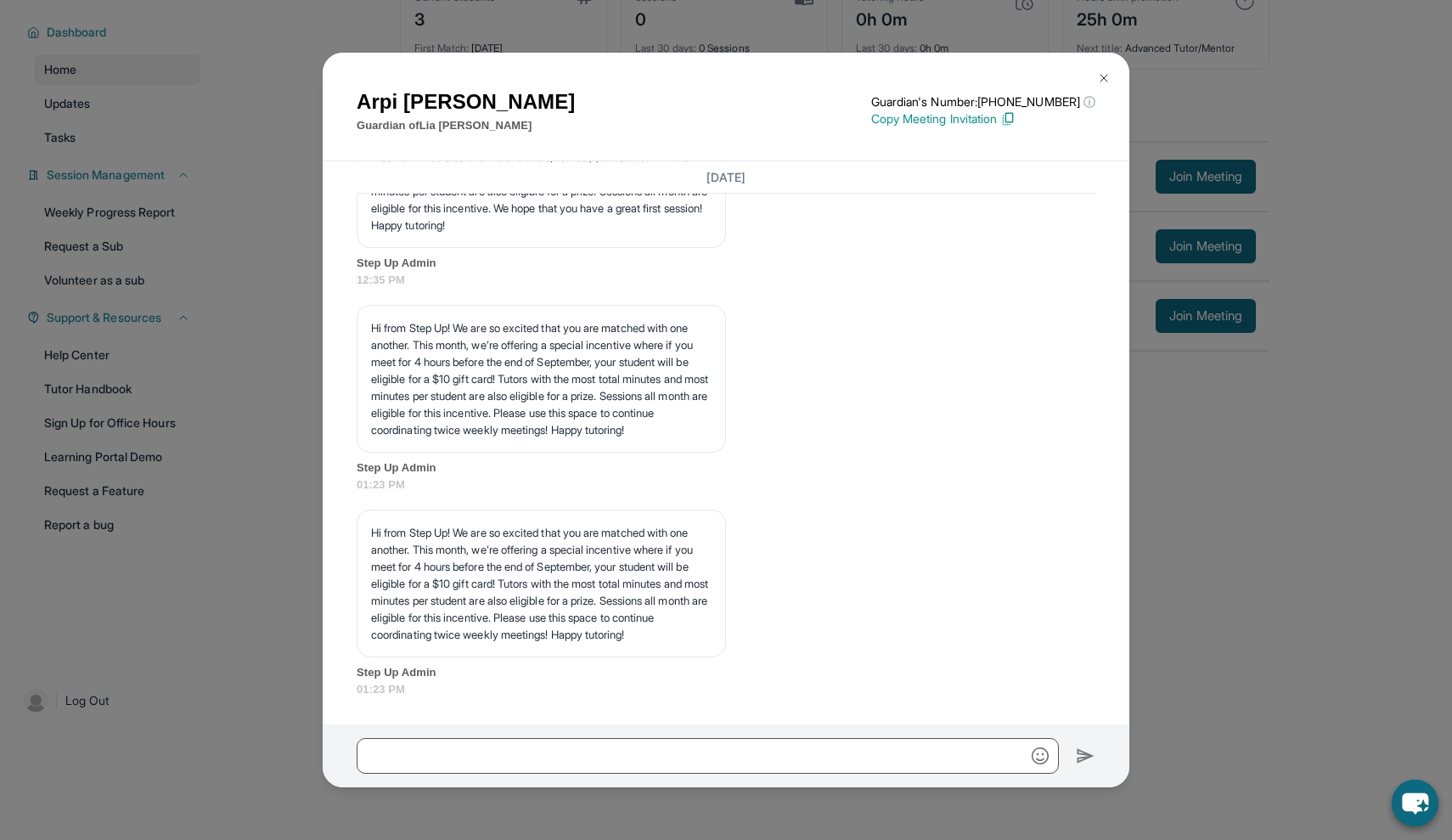
click at [459, 105] on h1 "[PERSON_NAME]" at bounding box center [466, 102] width 219 height 31
click at [1111, 75] on button at bounding box center [1105, 79] width 34 height 34
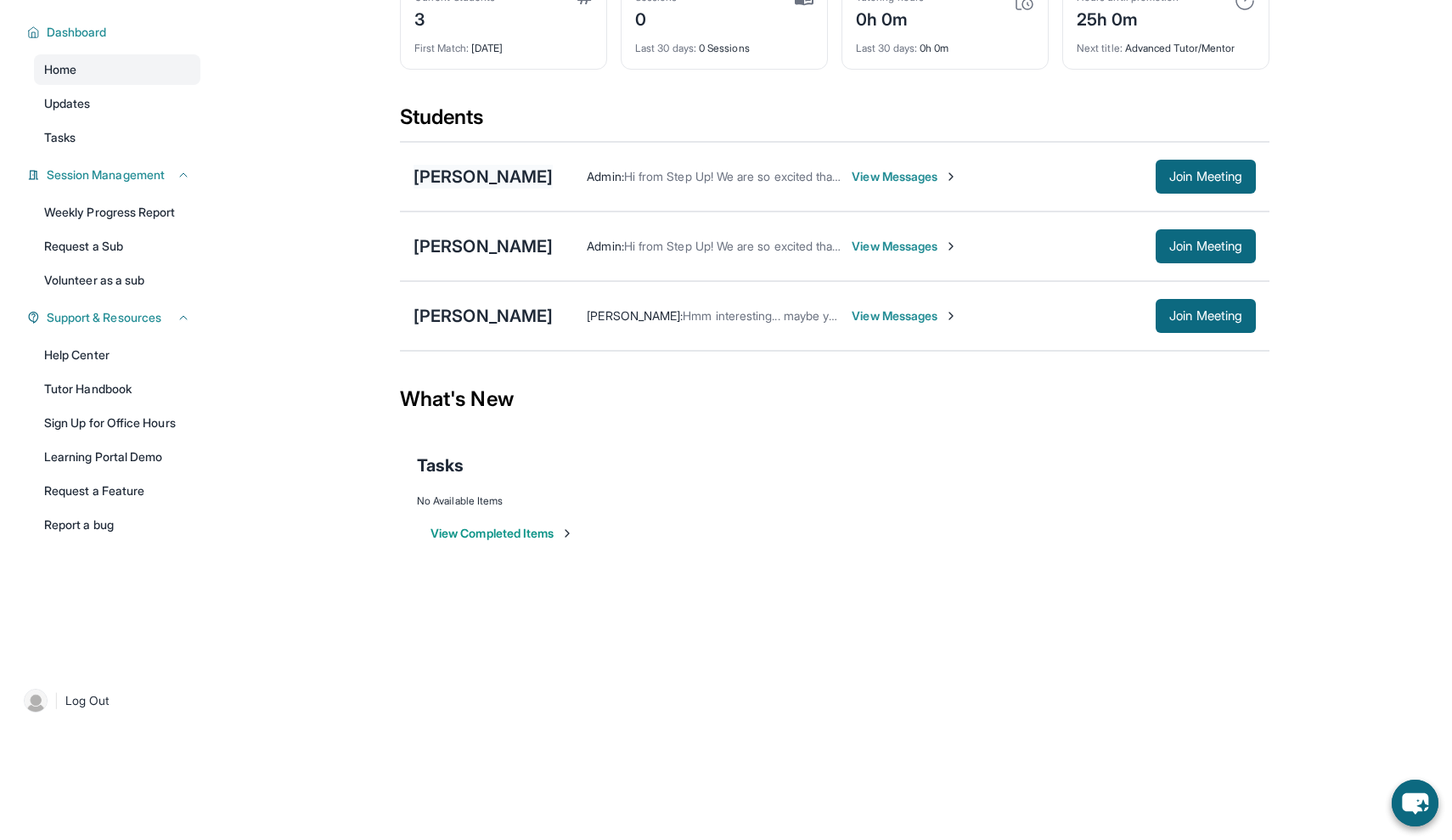
click at [481, 183] on div "[PERSON_NAME]" at bounding box center [483, 177] width 139 height 24
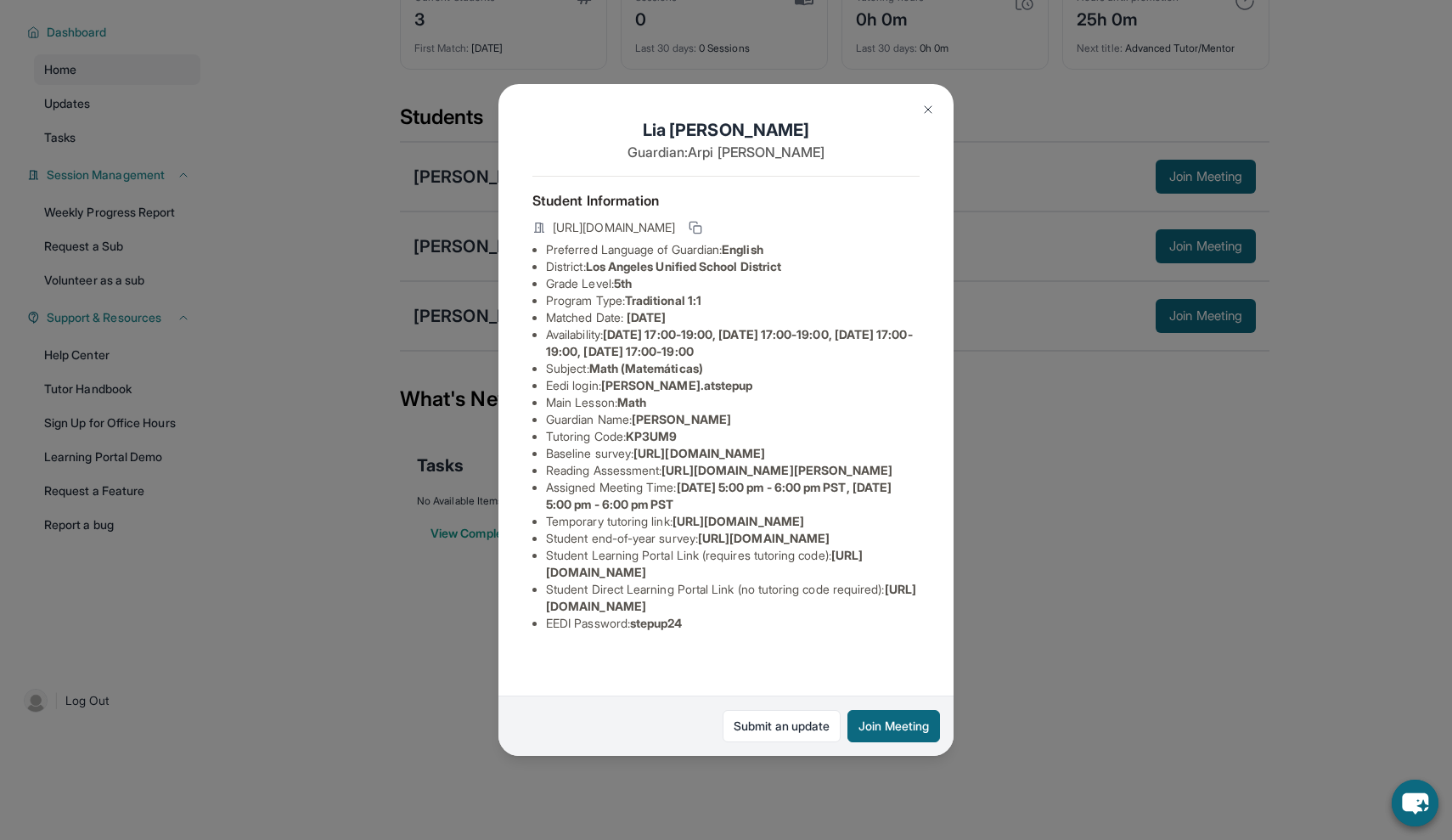
drag, startPoint x: 633, startPoint y: 438, endPoint x: 683, endPoint y: 434, distance: 50.2
click at [683, 434] on li "Tutoring Code : KP3UM9" at bounding box center [733, 436] width 374 height 17
copy li "KP3UM9"
click at [926, 109] on img at bounding box center [929, 109] width 14 height 14
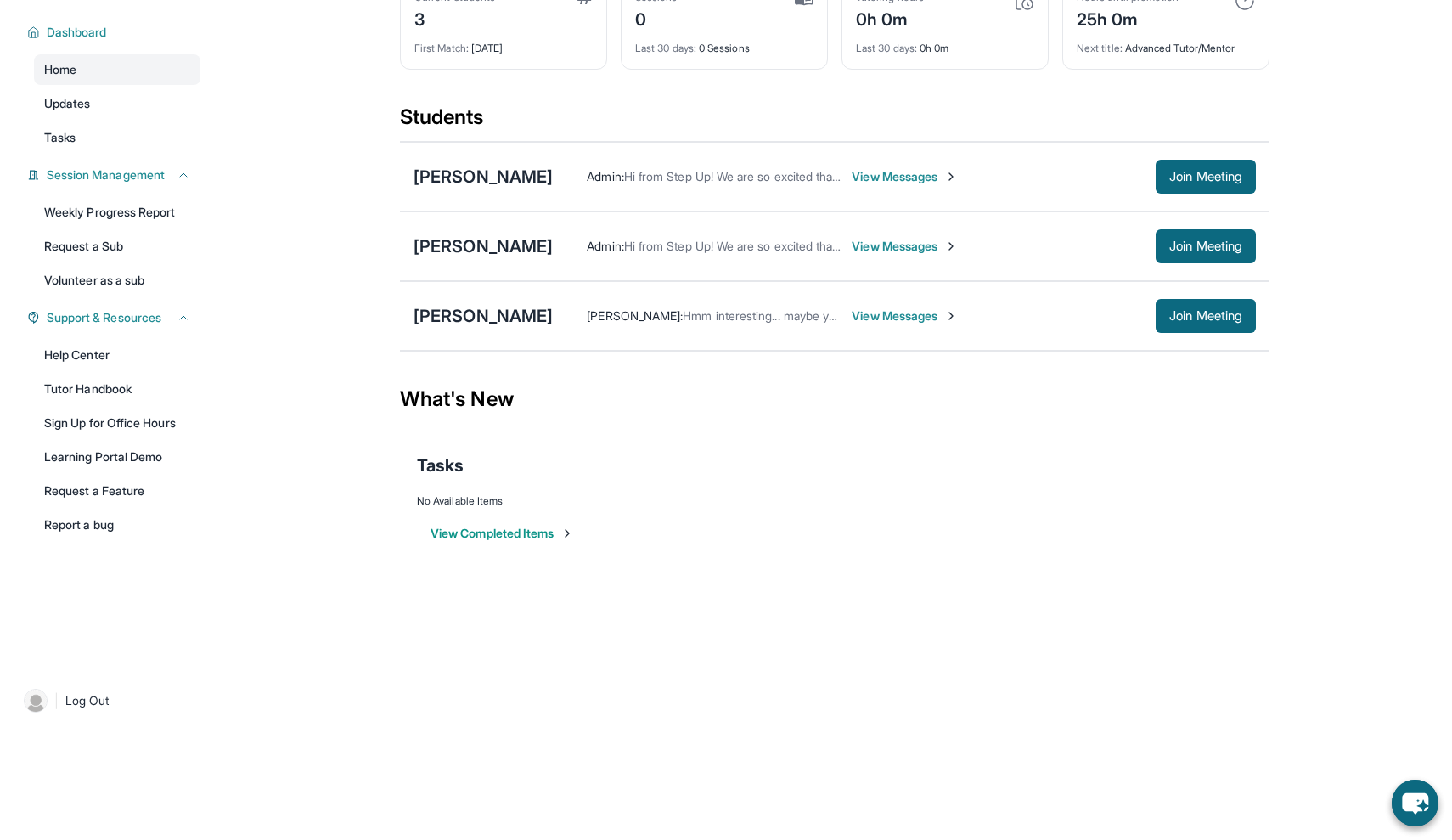
click at [852, 171] on span "View Messages" at bounding box center [905, 177] width 106 height 17
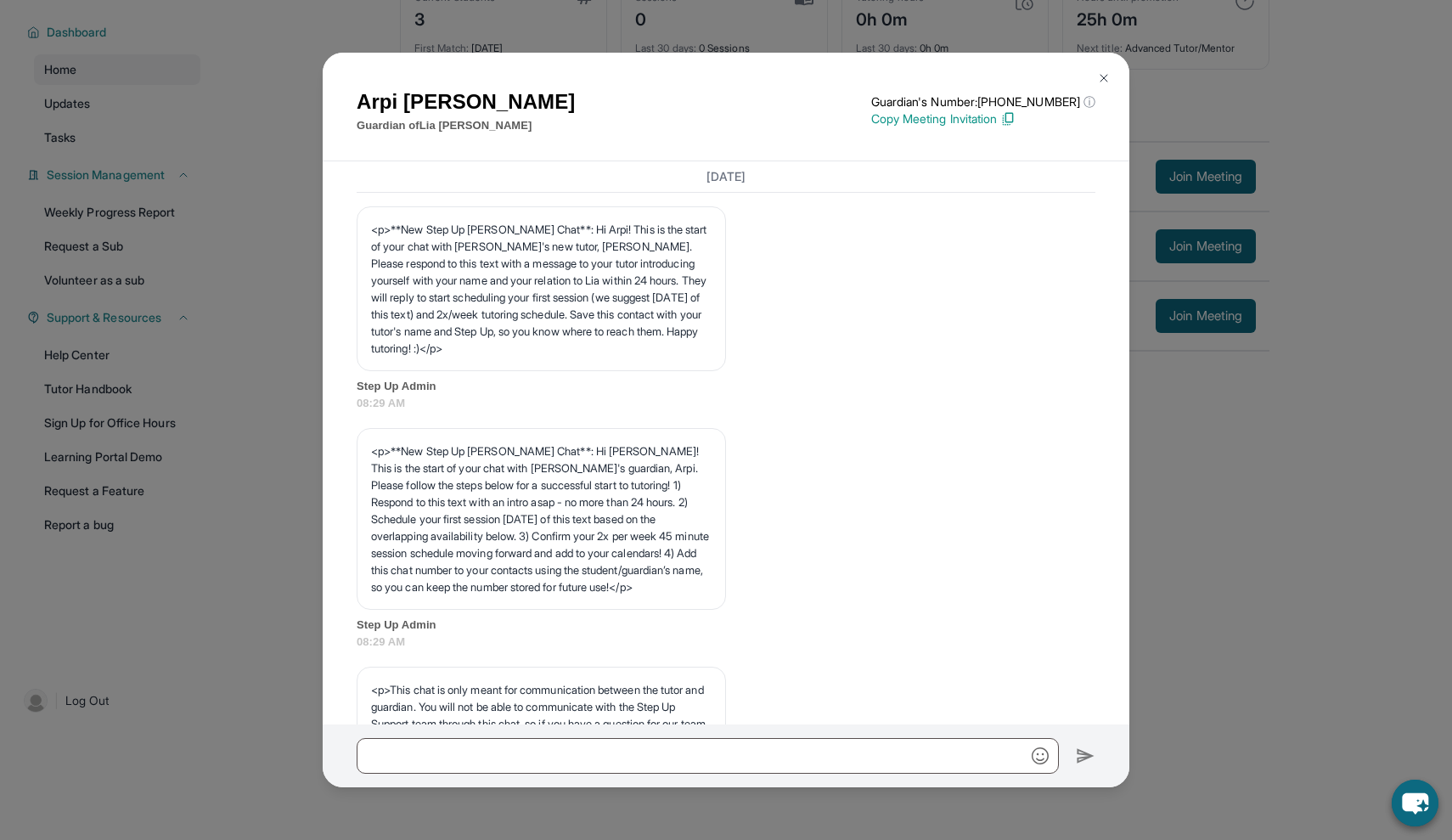
scroll to position [2518, 0]
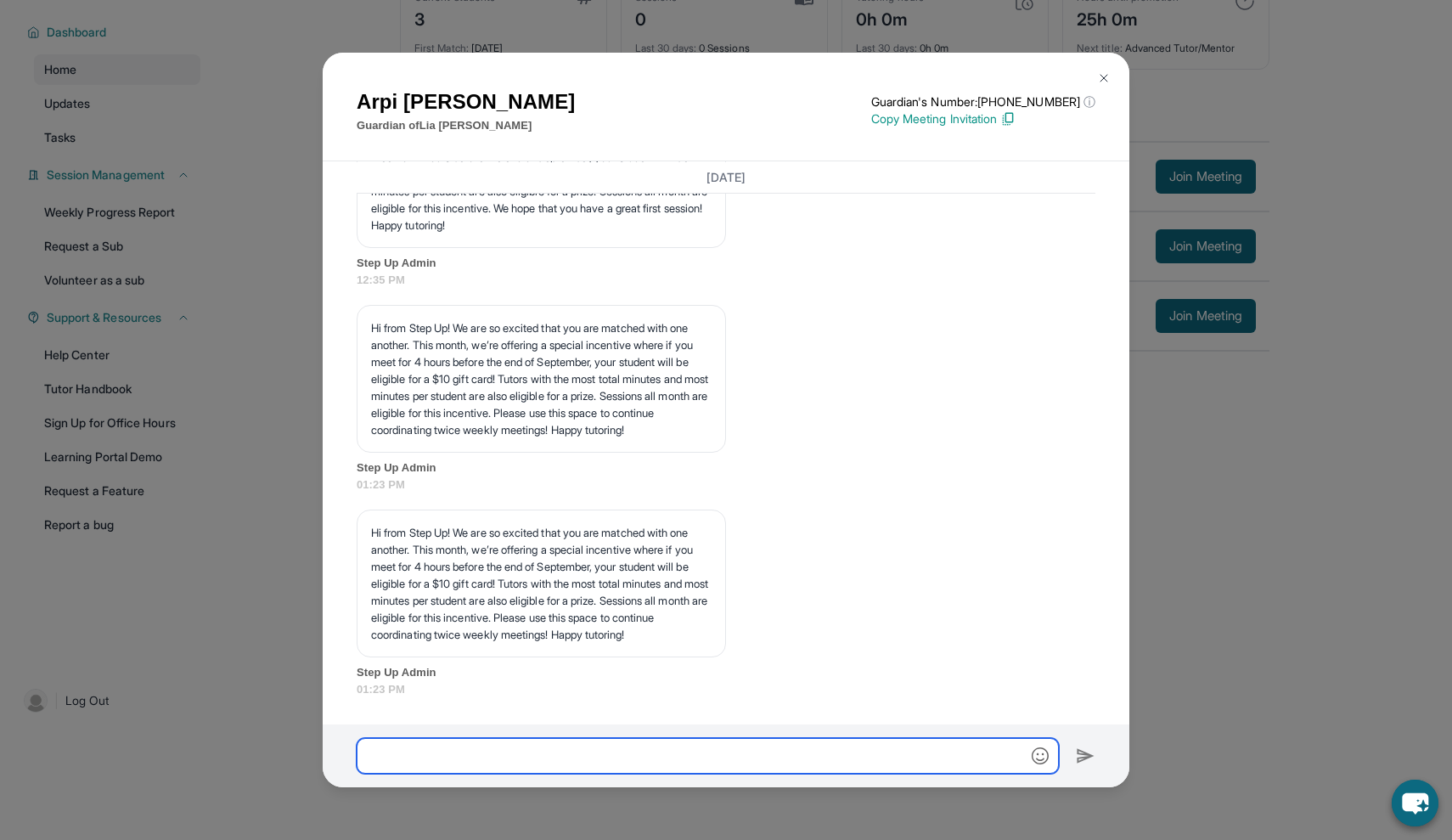
click at [633, 770] on input "text" at bounding box center [708, 756] width 703 height 36
paste input "*******"
type input "**********"
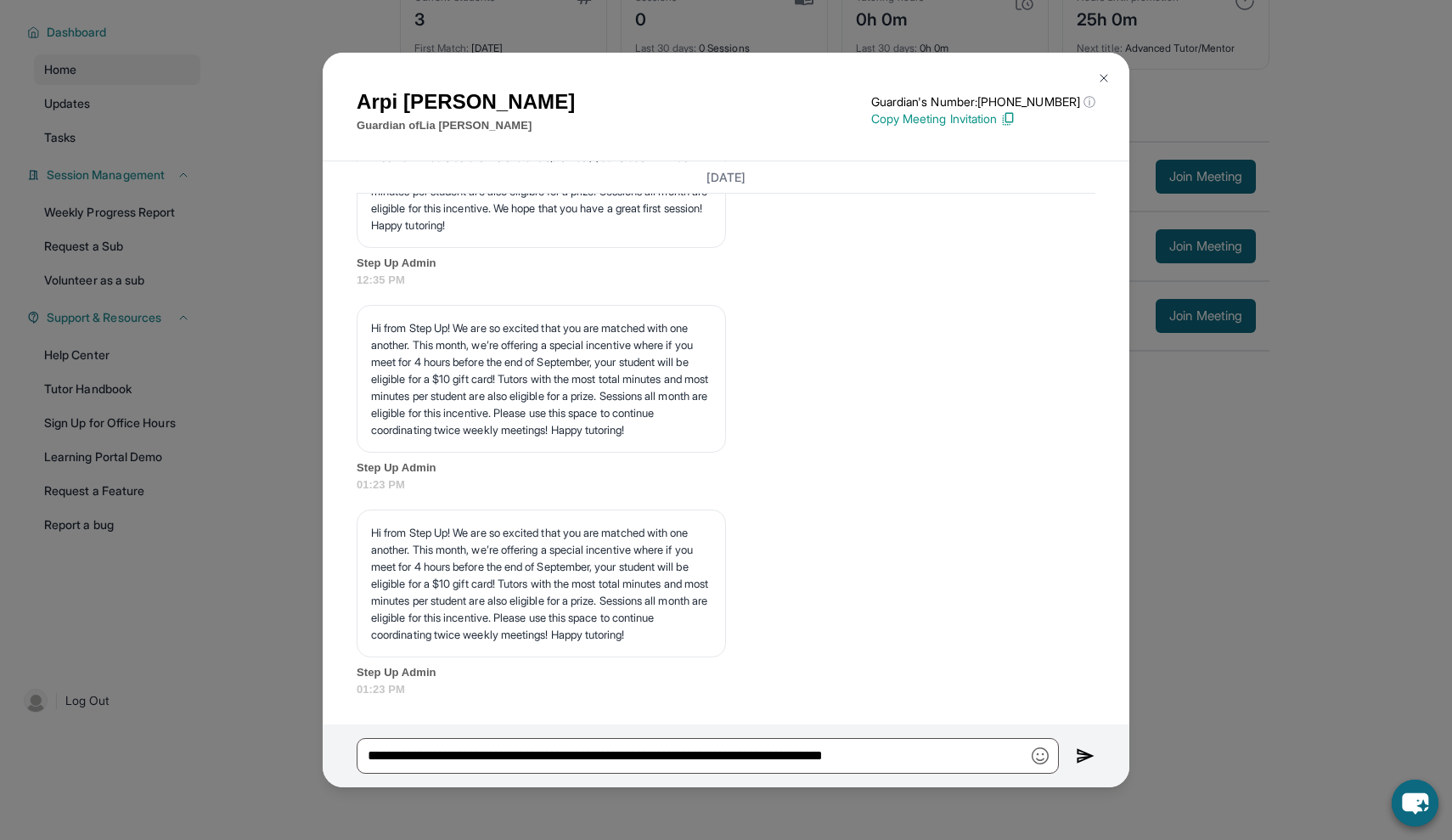
click at [1064, 758] on div "**********" at bounding box center [726, 756] width 807 height 63
click at [1080, 760] on img at bounding box center [1086, 756] width 20 height 20
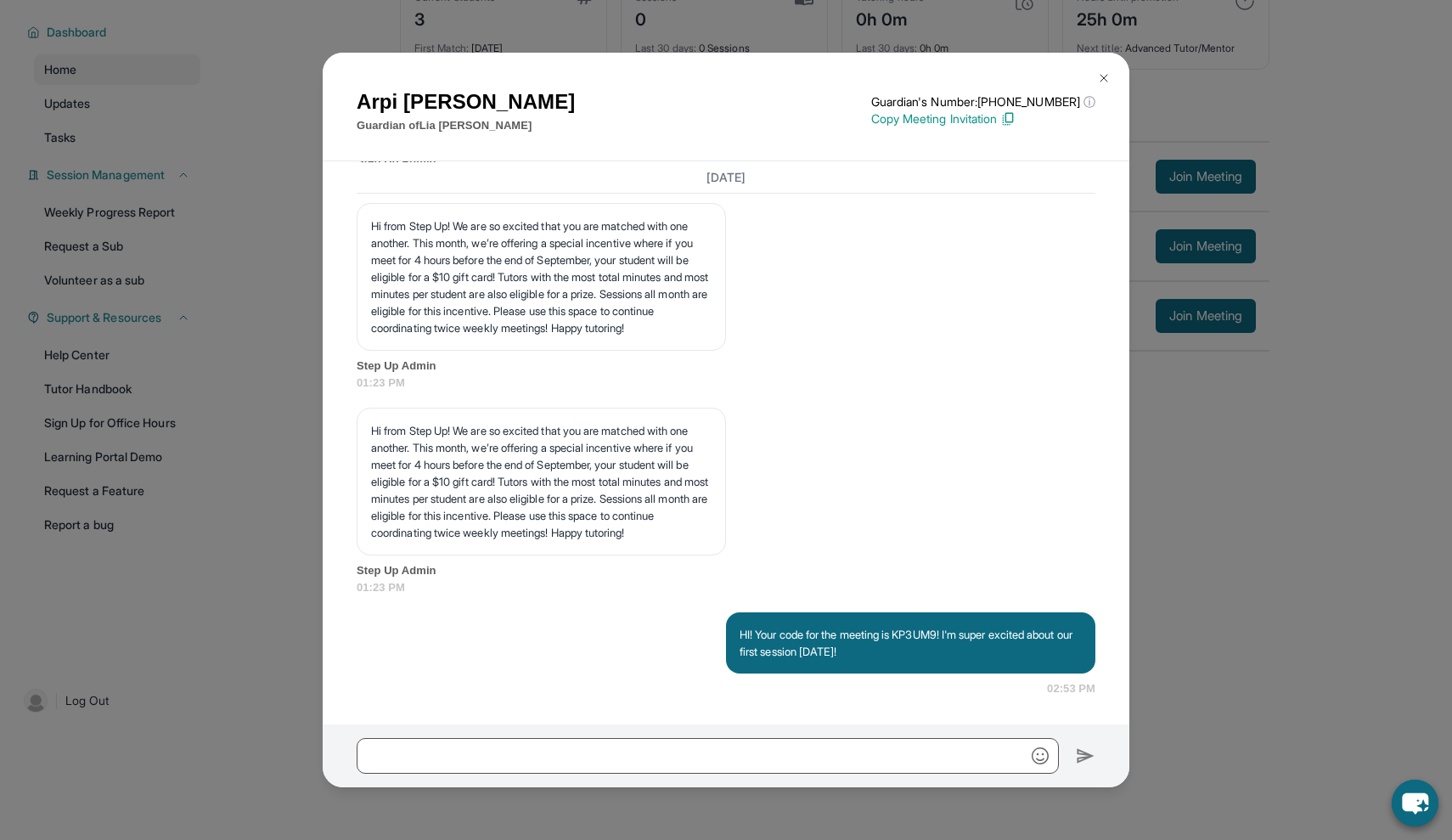
scroll to position [2620, 0]
click at [284, 289] on div "[PERSON_NAME] Guardian of [PERSON_NAME] Guardian's Number: [PHONE_NUMBER] ⓘ Thi…" at bounding box center [726, 420] width 1452 height 840
